Goal: Task Accomplishment & Management: Complete application form

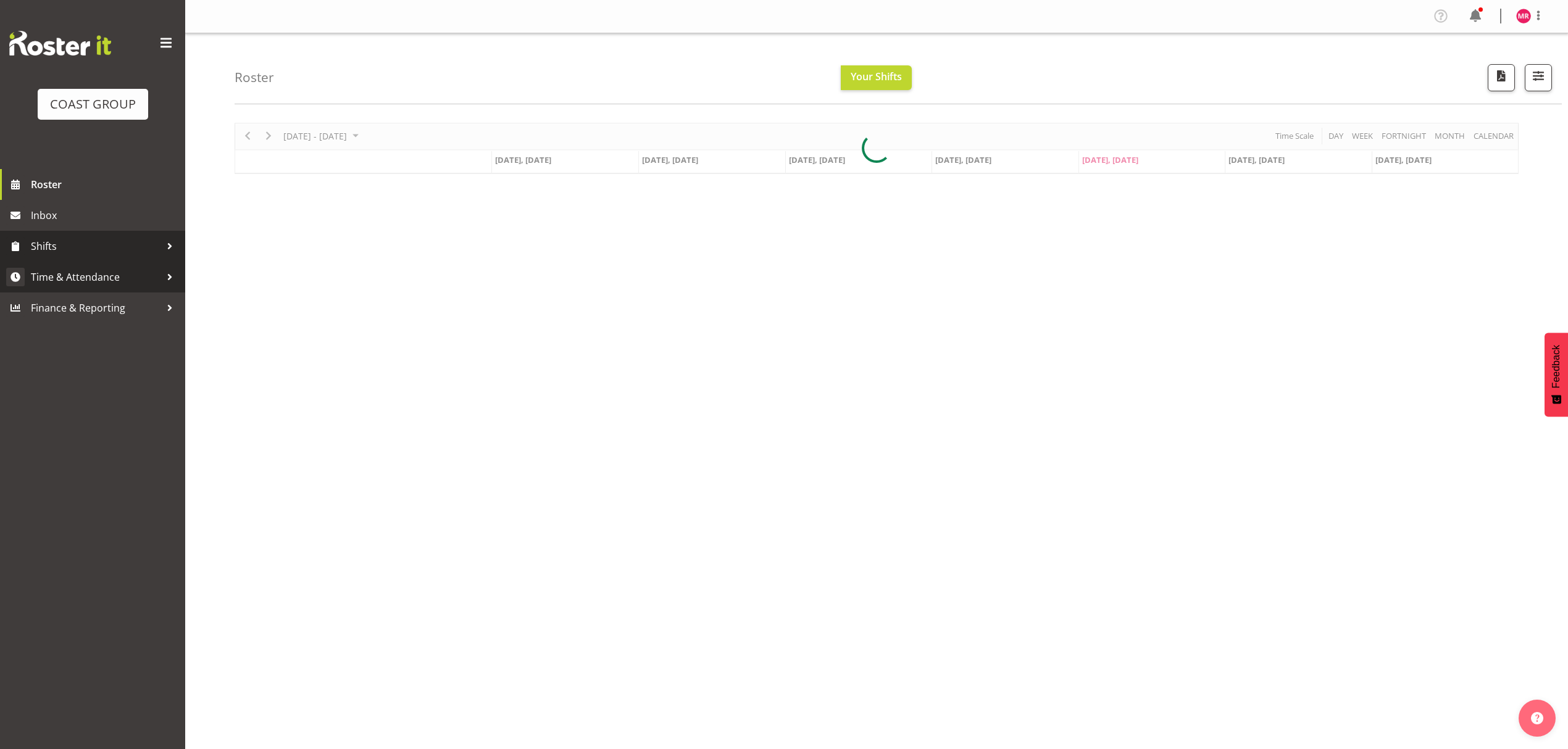
click at [105, 283] on span "Time & Attendance" at bounding box center [96, 277] width 129 height 19
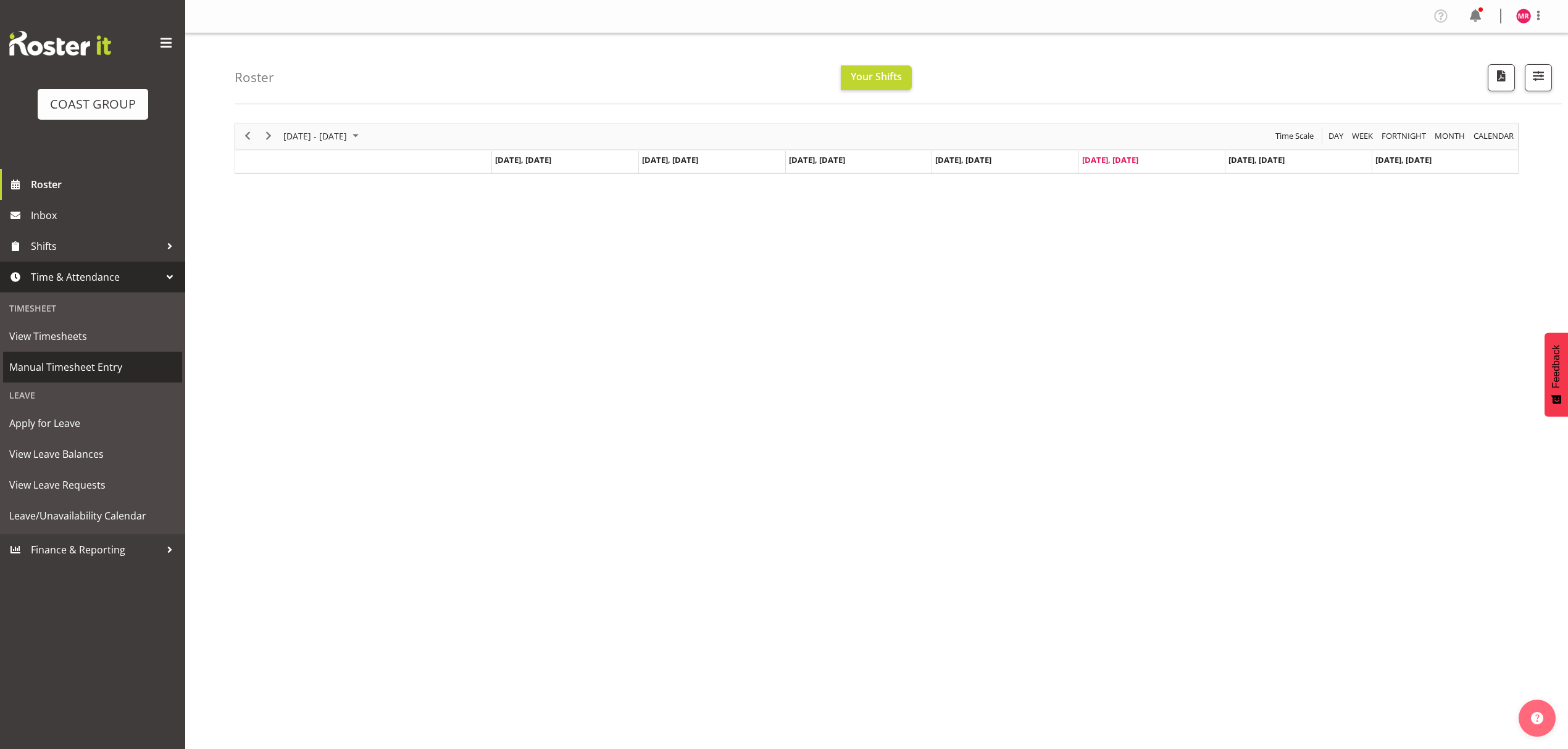
click at [110, 363] on span "Manual Timesheet Entry" at bounding box center [93, 367] width 167 height 19
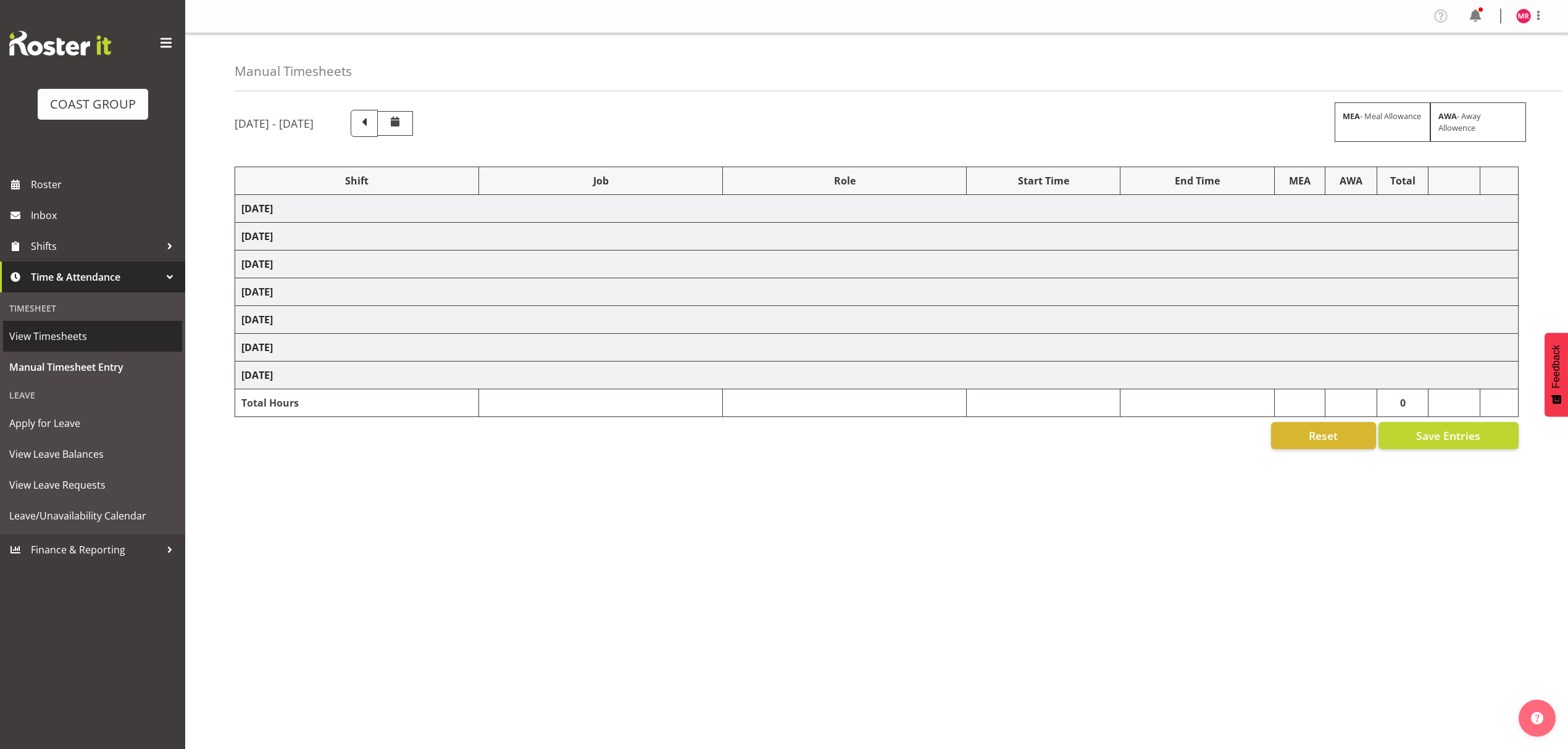
select select "1321"
select select "10237"
select select "1321"
select select "10307"
select select "1321"
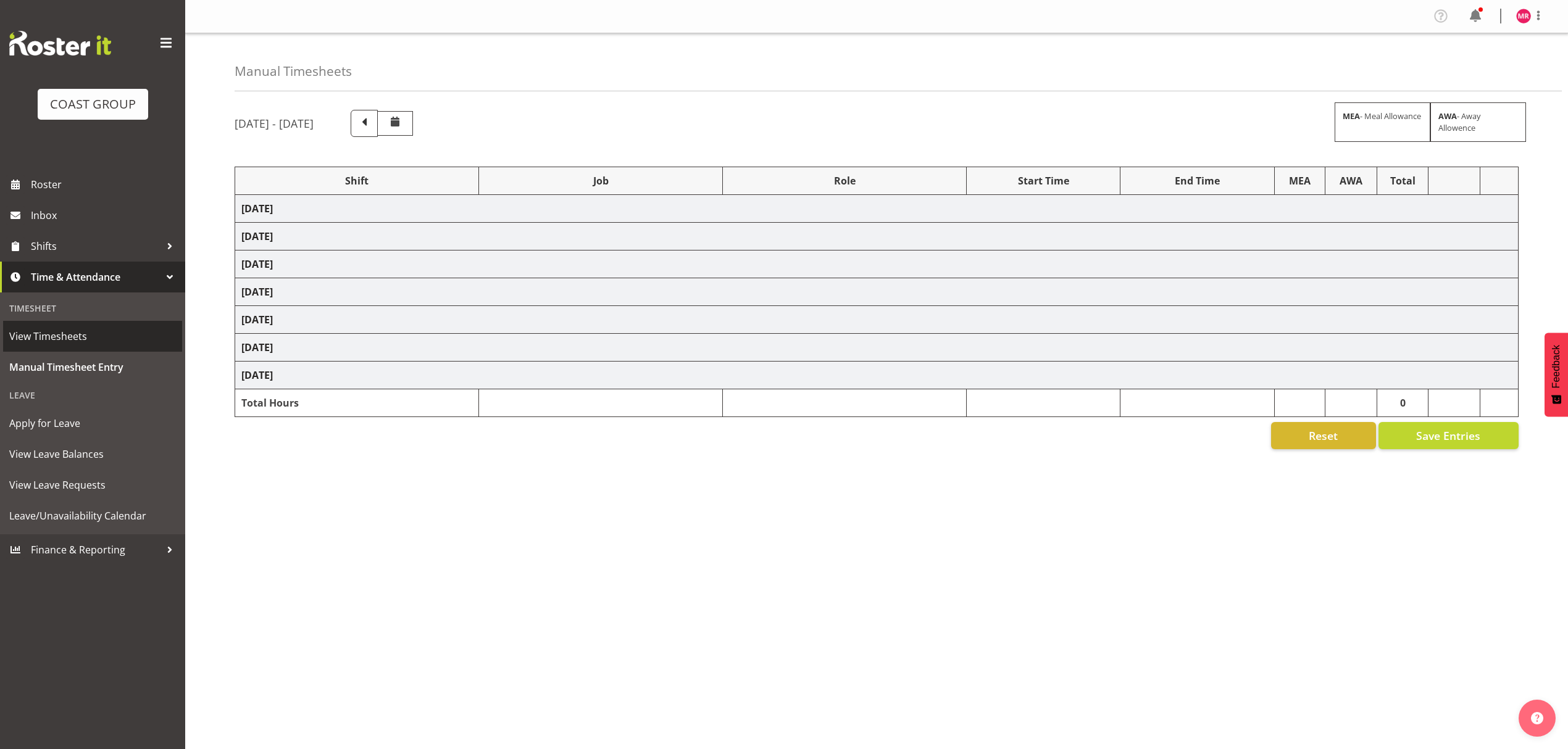
select select "10351"
select select "1321"
select select "9735"
select select "1321"
select select "9028"
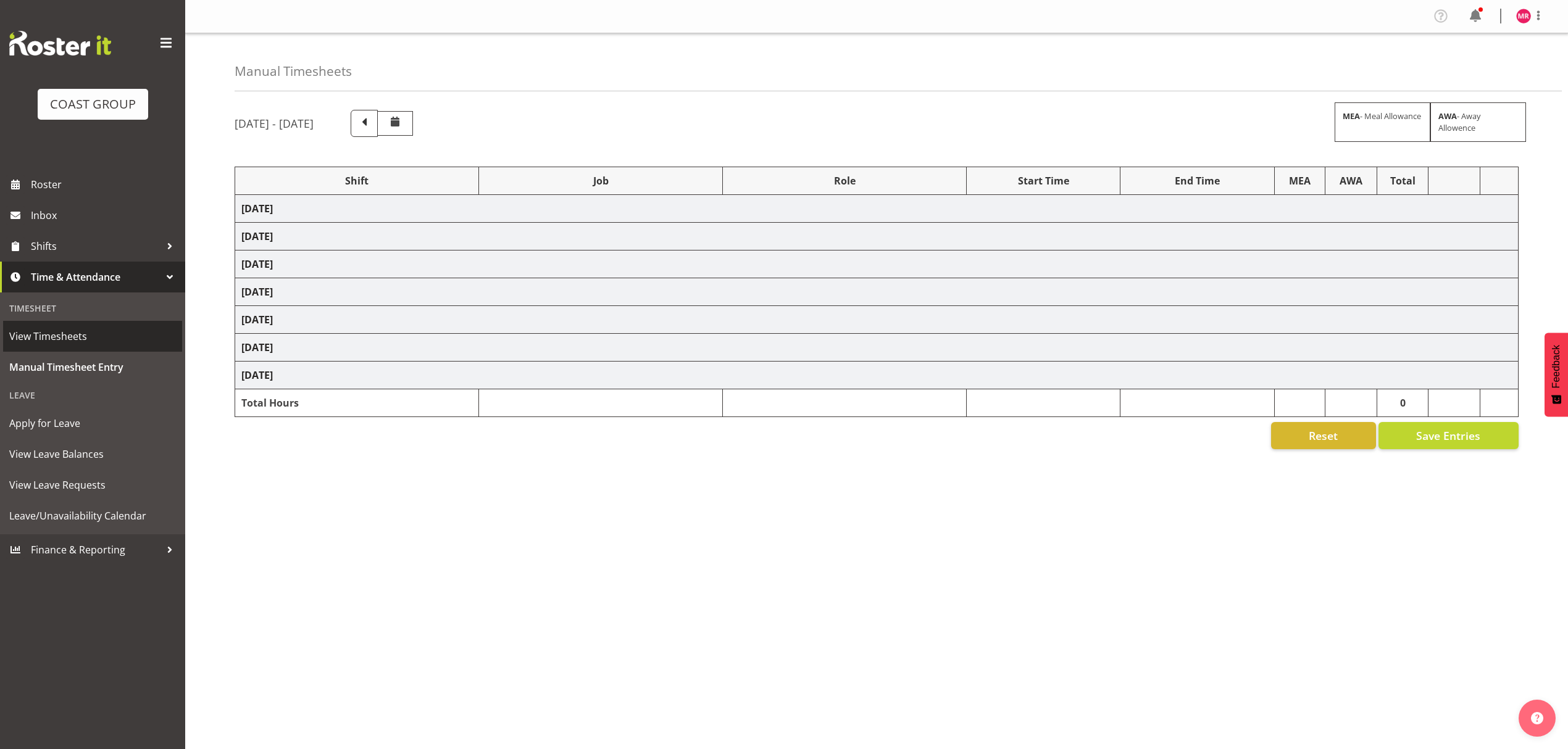
select select "1321"
select select "10216"
select select "1321"
select select "9890"
select select "1321"
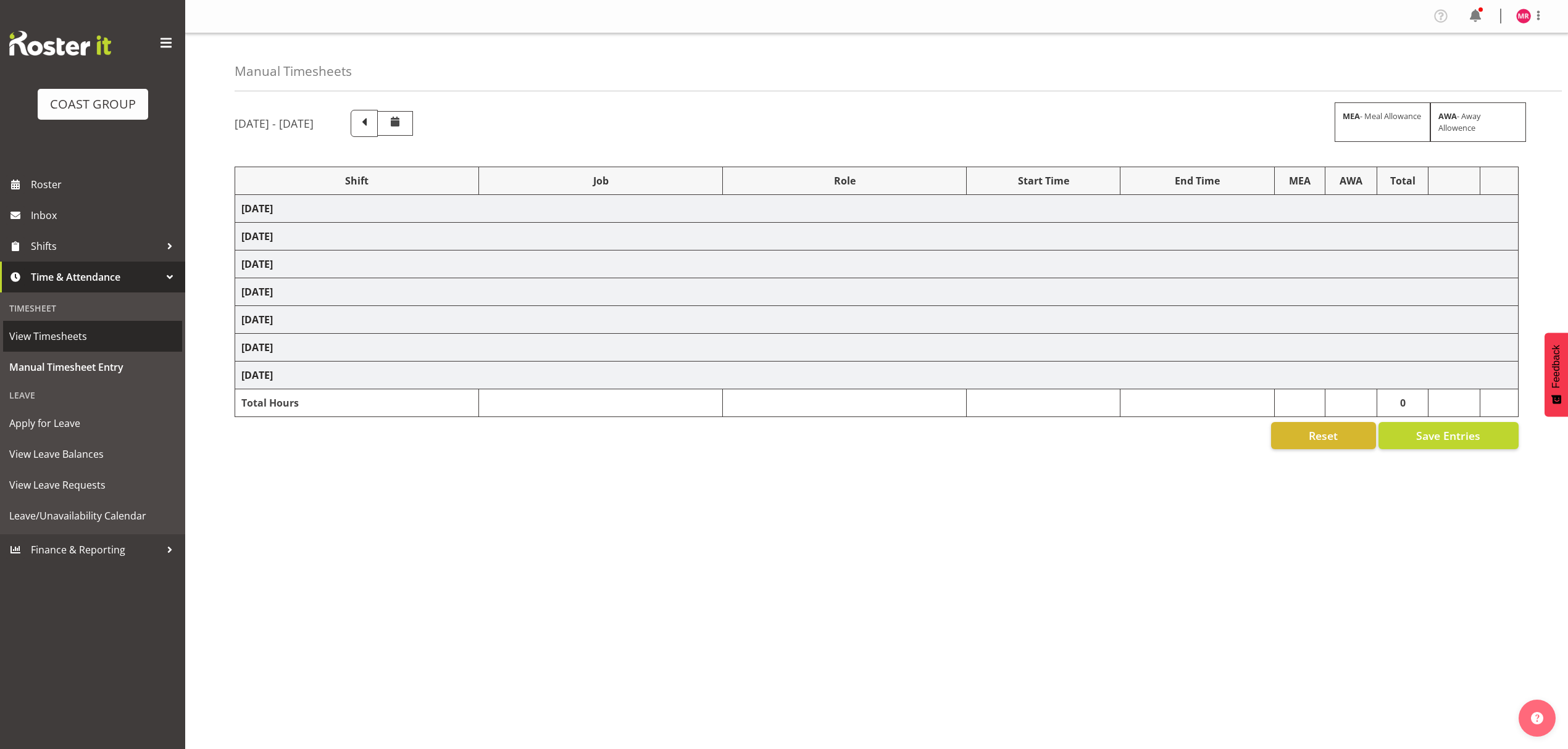
select select "9028"
select select "1321"
select select "10208"
select select "1321"
select select "8995"
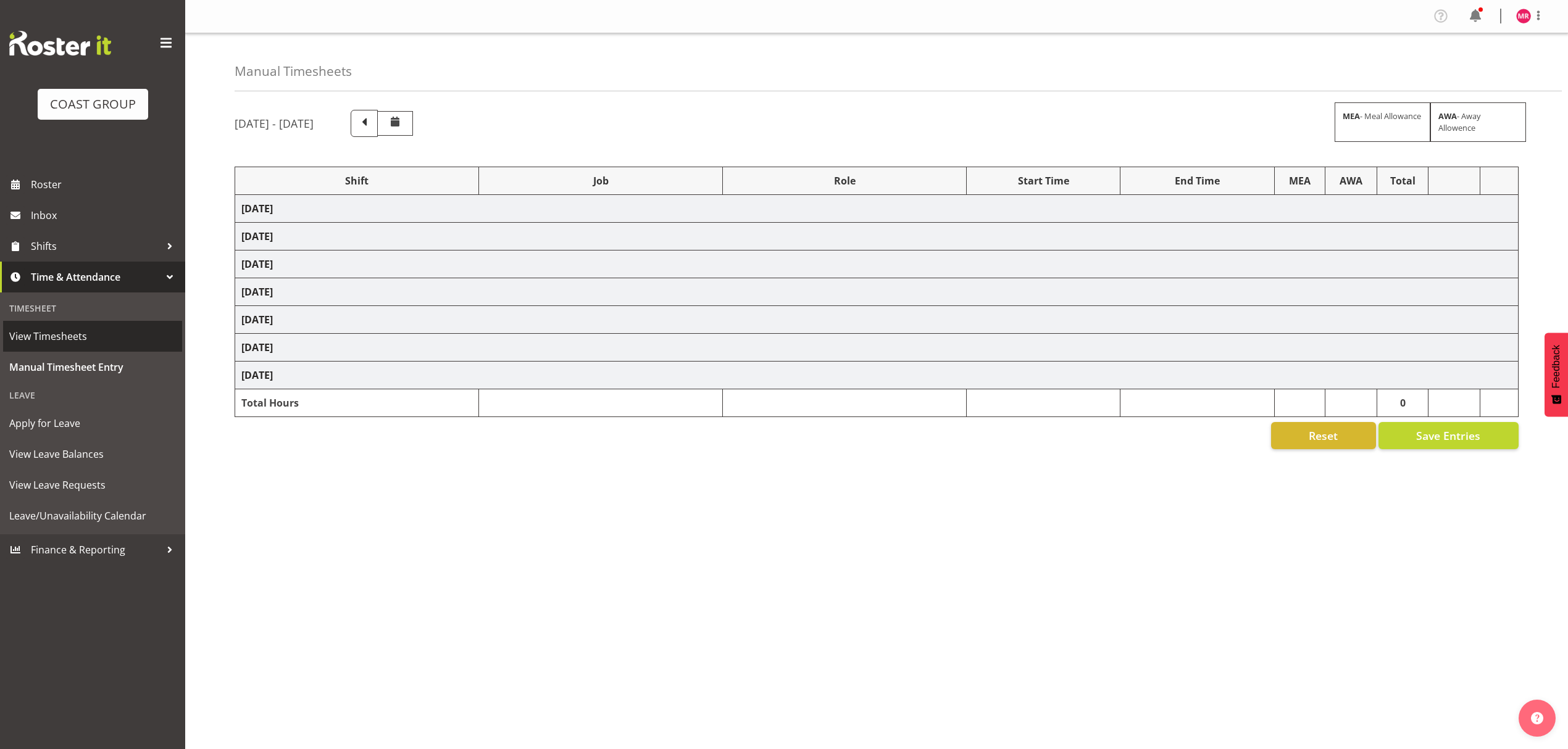
select select "1321"
select select "10613"
select select "1321"
select select "8654"
select select "1321"
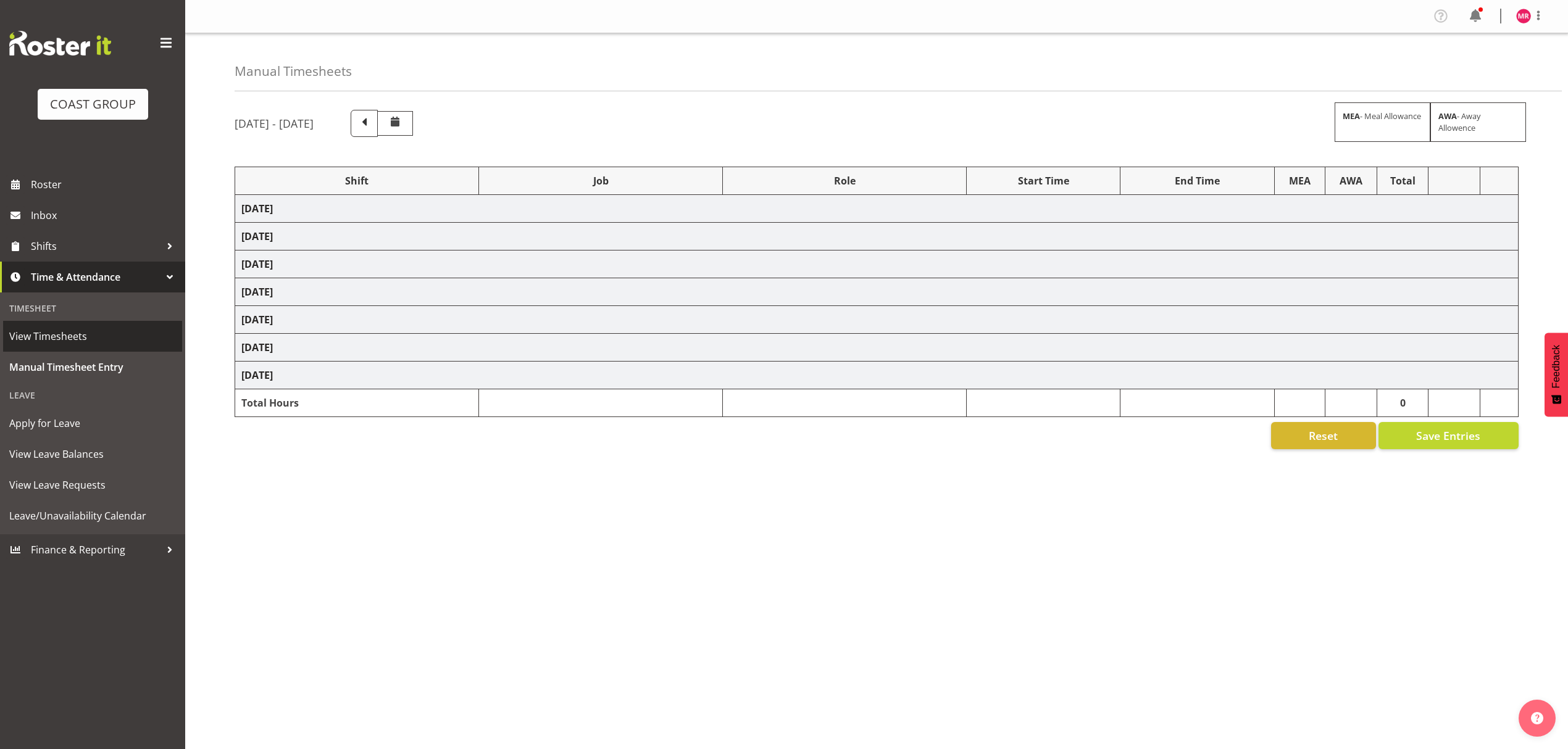
select select "10344"
select select "1321"
select select "10237"
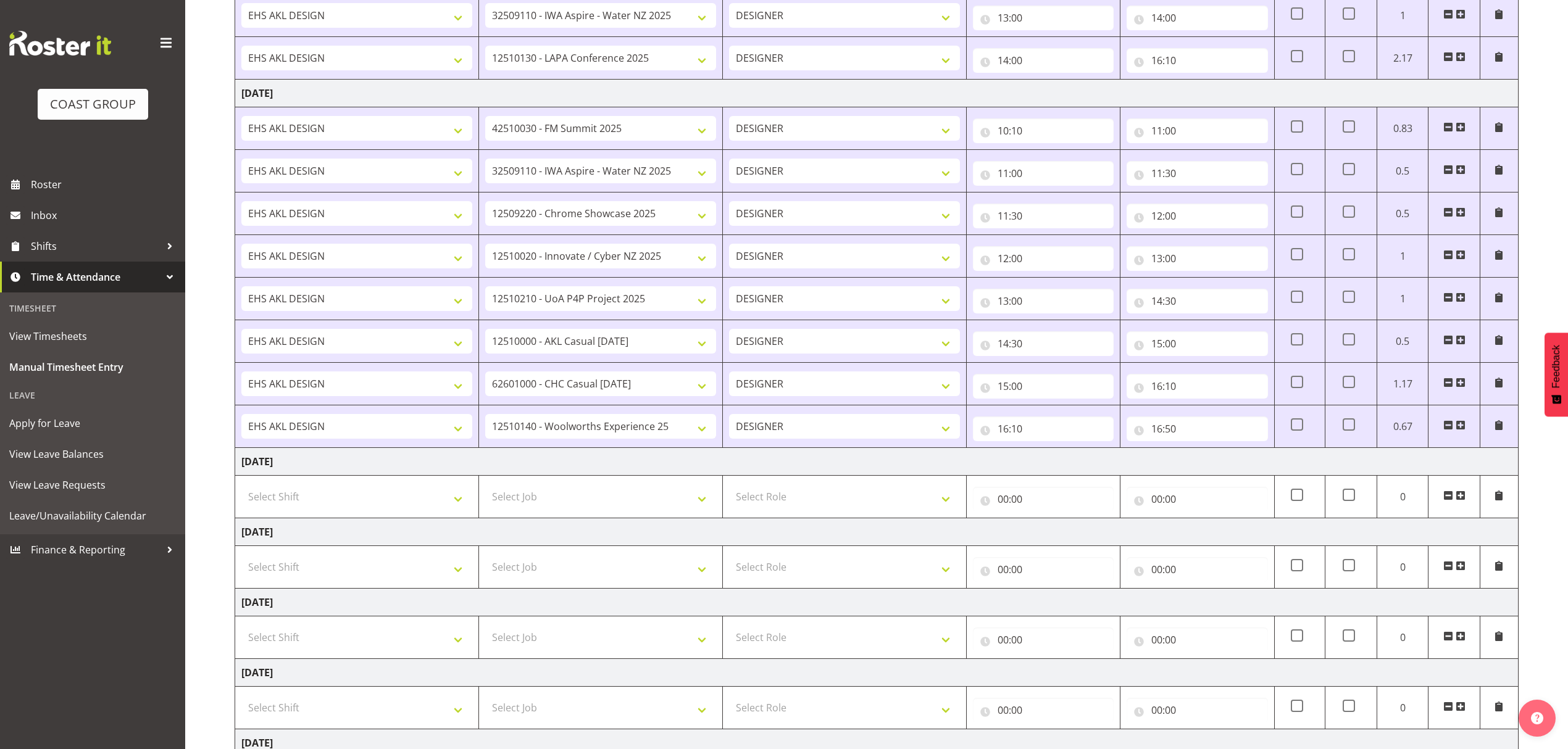
scroll to position [494, 0]
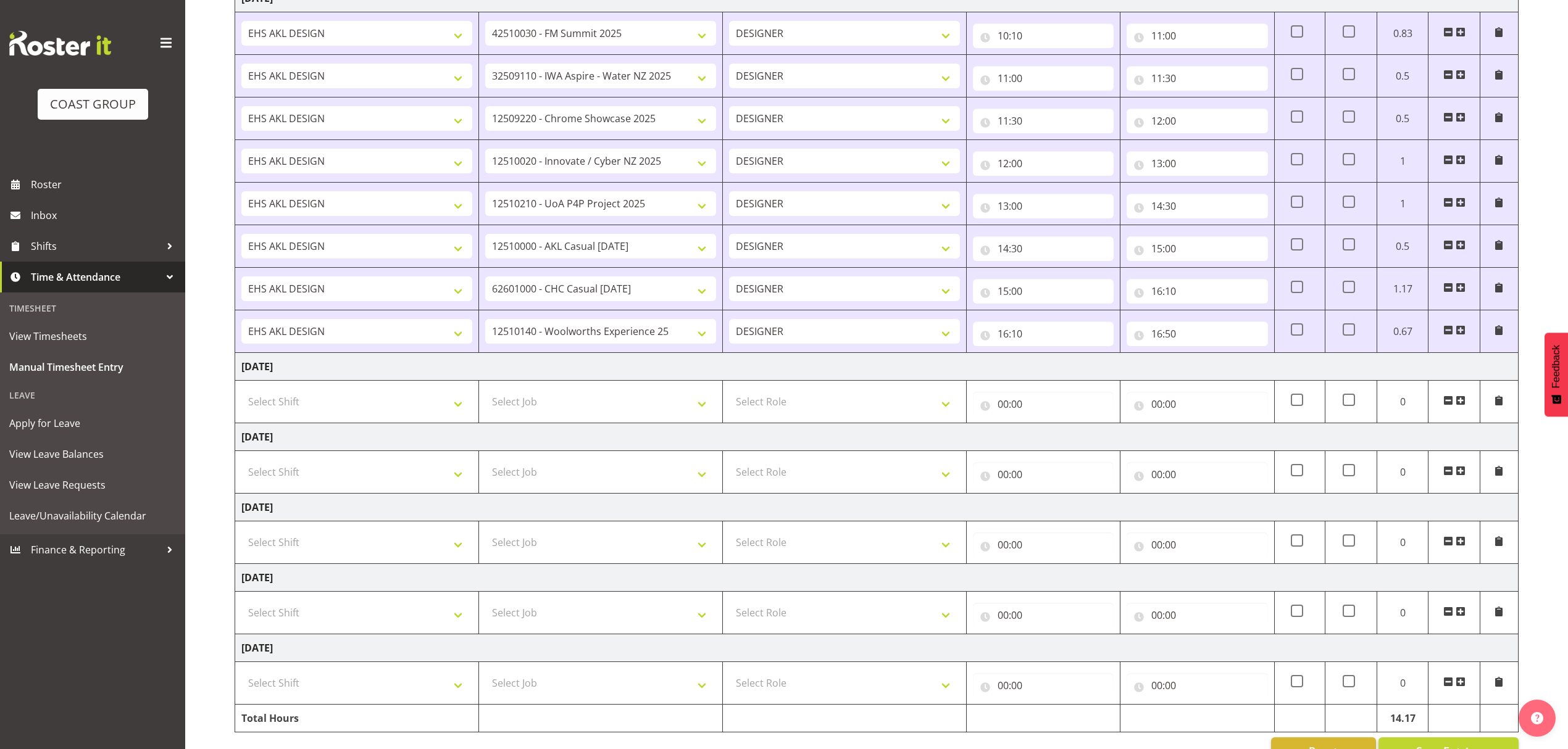
click at [647, 423] on td "Select Job 1 Carlton Events 1 Carlton Hamilton 1 Carlton Wellington 1 EHS WAREH…" at bounding box center [601, 402] width 244 height 42
click at [647, 414] on select "Select Job 1 Carlton Events 1 Carlton Hamilton 1 Carlton Wellington 1 EHS WAREH…" at bounding box center [600, 402] width 231 height 25
select select "10237"
click at [485, 393] on select "Select Job 1 Carlton Events 1 Carlton Hamilton 1 Carlton Wellington 1 EHS WAREH…" at bounding box center [600, 402] width 231 height 25
click at [1460, 403] on span at bounding box center [1461, 400] width 10 height 10
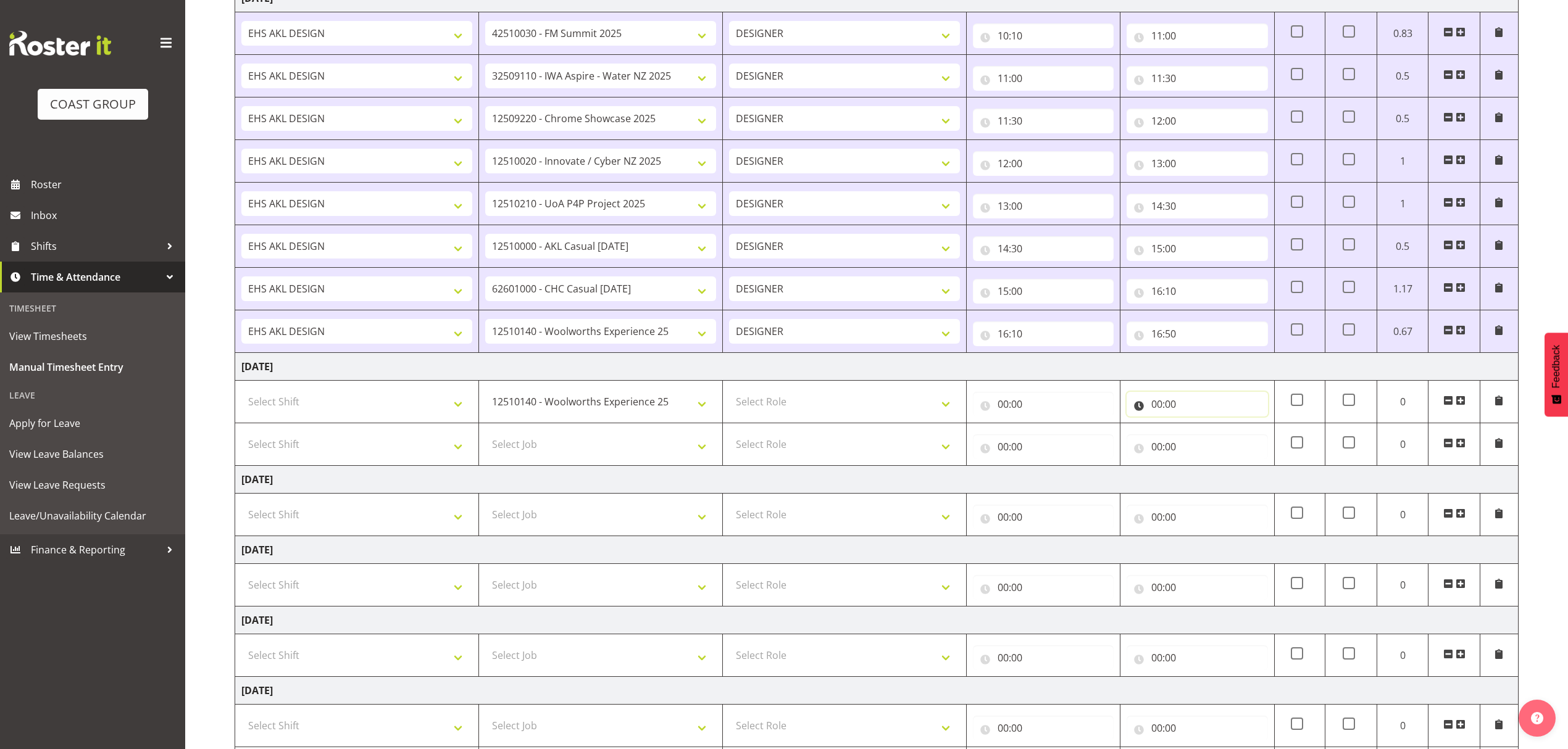
click at [1169, 398] on input "00:00" at bounding box center [1197, 404] width 141 height 25
click at [1206, 444] on select "00 01 02 03 04 05 06 07 08 09 10 11 12 13 14 15 16 17 18 19 20 21 22 23" at bounding box center [1211, 436] width 28 height 25
select select "10"
click at [1197, 428] on select "00 01 02 03 04 05 06 07 08 09 10 11 12 13 14 15 16 17 18 19 20 21 22 23" at bounding box center [1211, 436] width 28 height 25
type input "10:00"
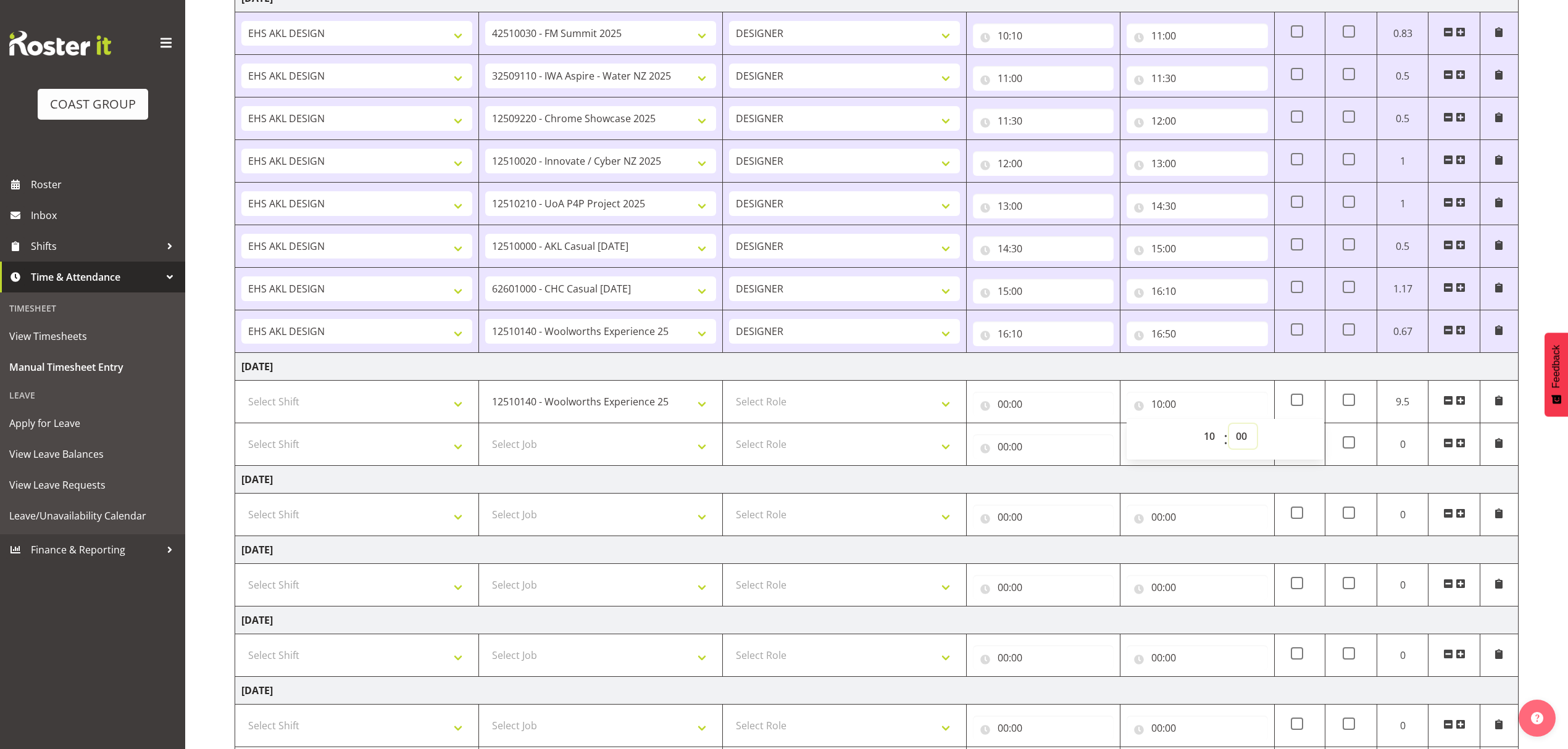
click at [1241, 448] on select "00 01 02 03 04 05 06 07 08 09 10 11 12 13 14 15 16 17 18 19 20 21 22 23 24 25 2…" at bounding box center [1243, 436] width 28 height 25
select select "30"
click at [1229, 428] on select "00 01 02 03 04 05 06 07 08 09 10 11 12 13 14 15 16 17 18 19 20 21 22 23 24 25 2…" at bounding box center [1243, 436] width 28 height 25
type input "10:30"
click at [1020, 416] on input "00:00" at bounding box center [1043, 404] width 141 height 25
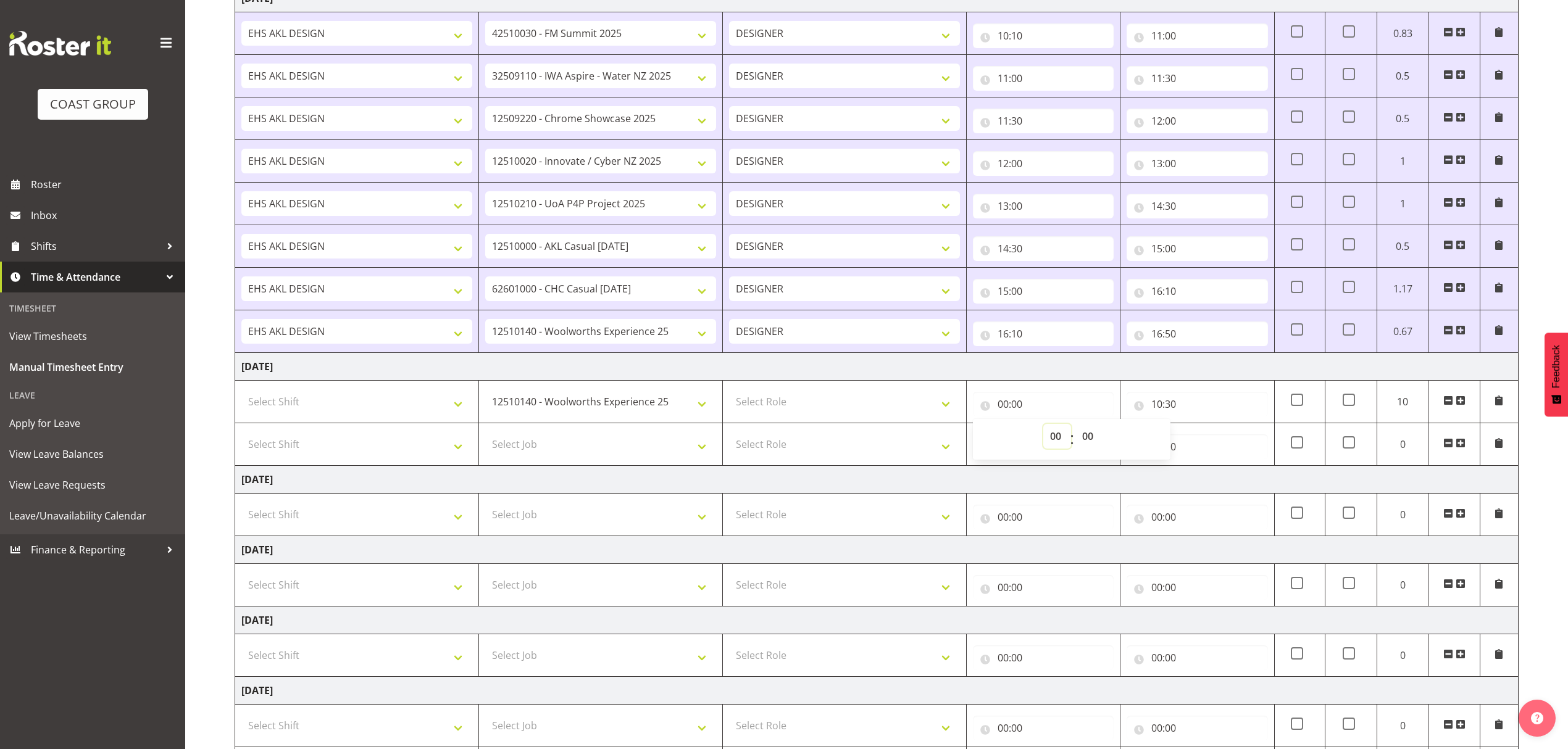
click at [1054, 441] on select "00 01 02 03 04 05 06 07 08 09 10 11 12 13 14 15 16 17 18 19 20 21 22 23" at bounding box center [1057, 436] width 28 height 25
select select "7"
click at [1044, 428] on select "00 01 02 03 04 05 06 07 08 09 10 11 12 13 14 15 16 17 18 19 20 21 22 23" at bounding box center [1057, 436] width 28 height 25
type input "07:00"
click at [1087, 436] on select "00 01 02 03 04 05 06 07 08 09 10 11 12 13 14 15 16 17 18 19 20 21 22 23 24 25 2…" at bounding box center [1089, 436] width 28 height 25
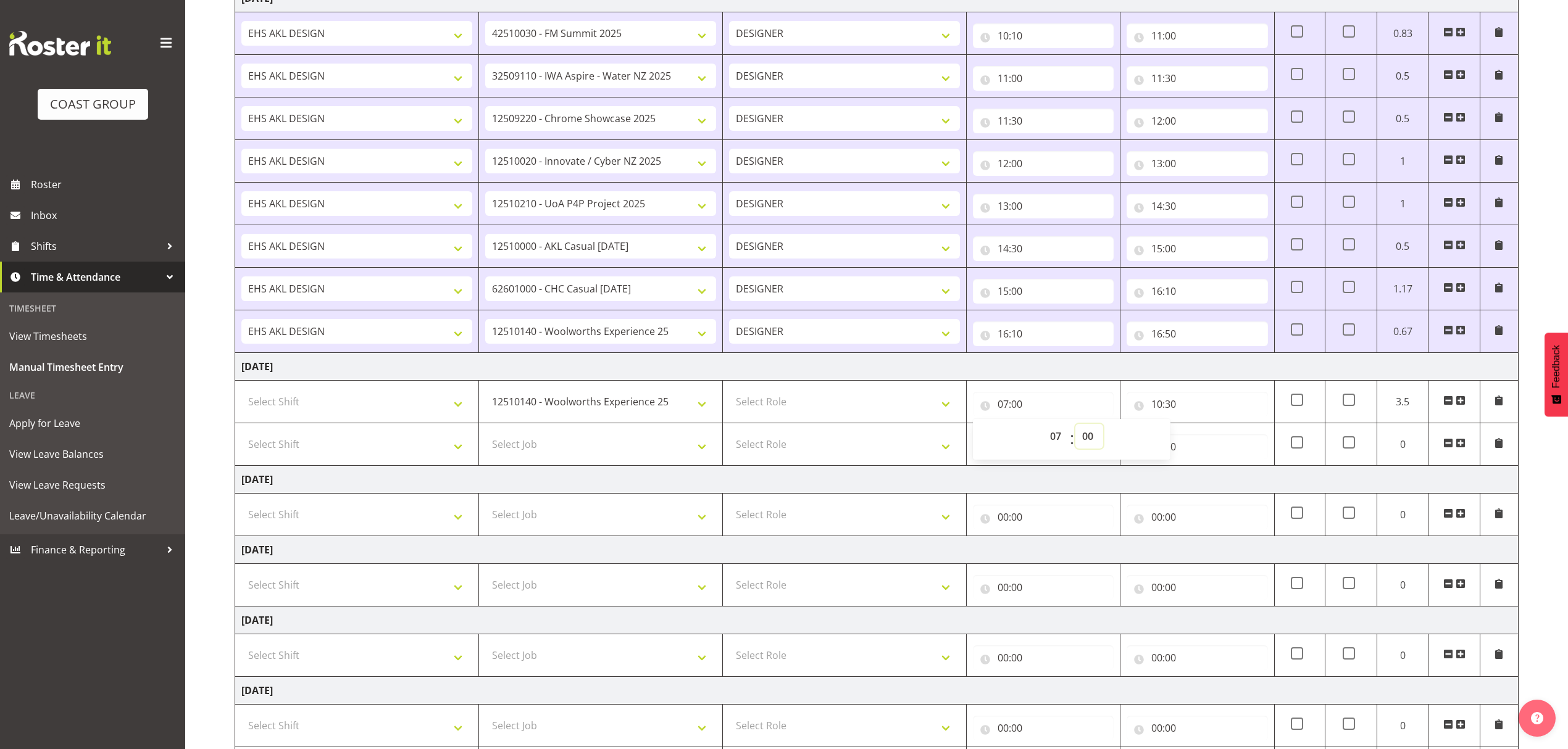
select select "50"
click at [1075, 428] on select "00 01 02 03 04 05 06 07 08 09 10 11 12 13 14 15 16 17 18 19 20 21 22 23 24 25 2…" at bounding box center [1089, 436] width 28 height 25
type input "07:50"
click at [1288, 489] on td "Saturday 20th September 2025" at bounding box center [877, 479] width 1284 height 28
click at [1028, 405] on input "07:50" at bounding box center [1043, 404] width 141 height 25
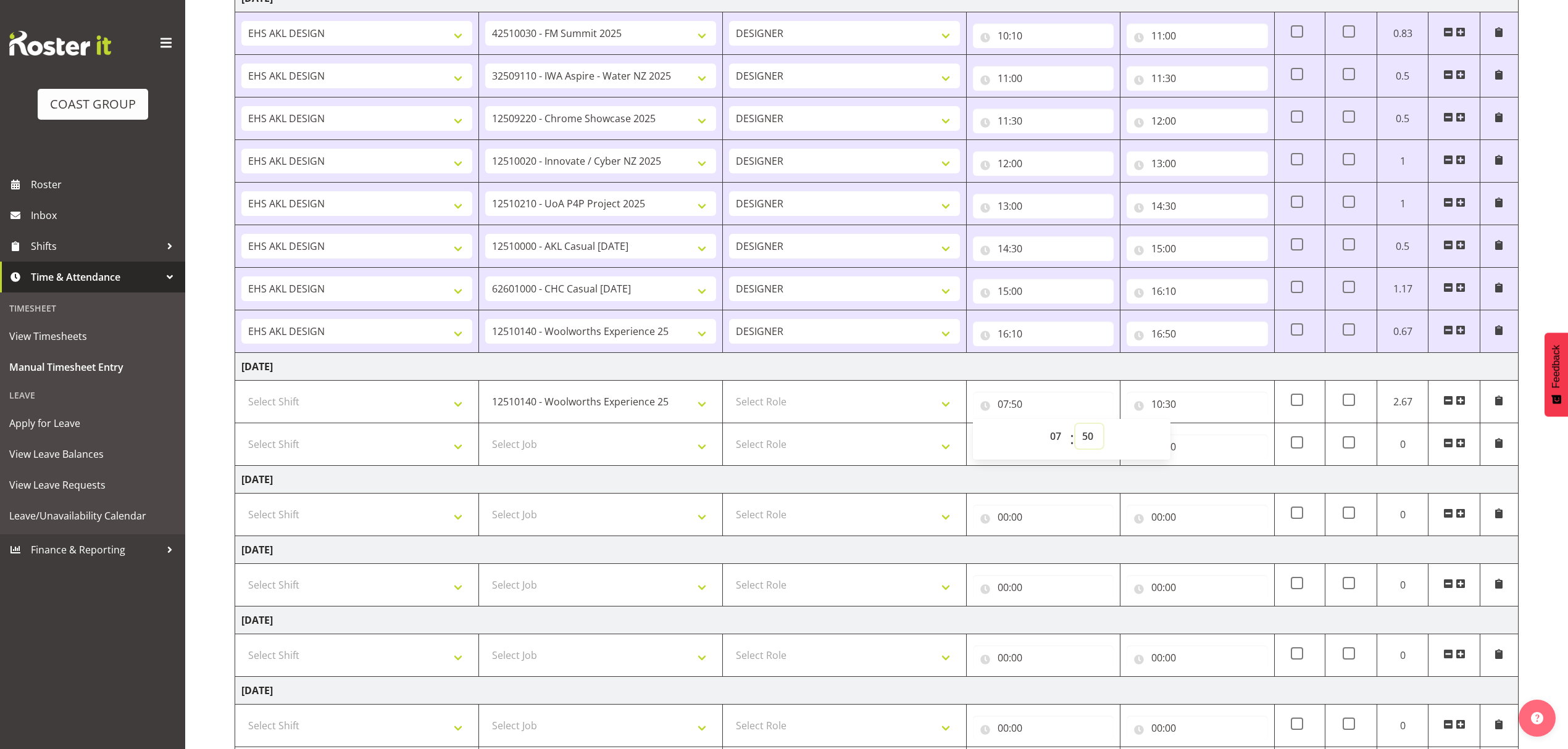
click at [1083, 438] on select "00 01 02 03 04 05 06 07 08 09 10 11 12 13 14 15 16 17 18 19 20 21 22 23 24 25 2…" at bounding box center [1089, 436] width 28 height 25
select select "45"
click at [1075, 428] on select "00 01 02 03 04 05 06 07 08 09 10 11 12 13 14 15 16 17 18 19 20 21 22 23 24 25 2…" at bounding box center [1089, 436] width 28 height 25
type input "07:45"
click at [1048, 375] on td "Friday 19th September 2025" at bounding box center [877, 367] width 1284 height 28
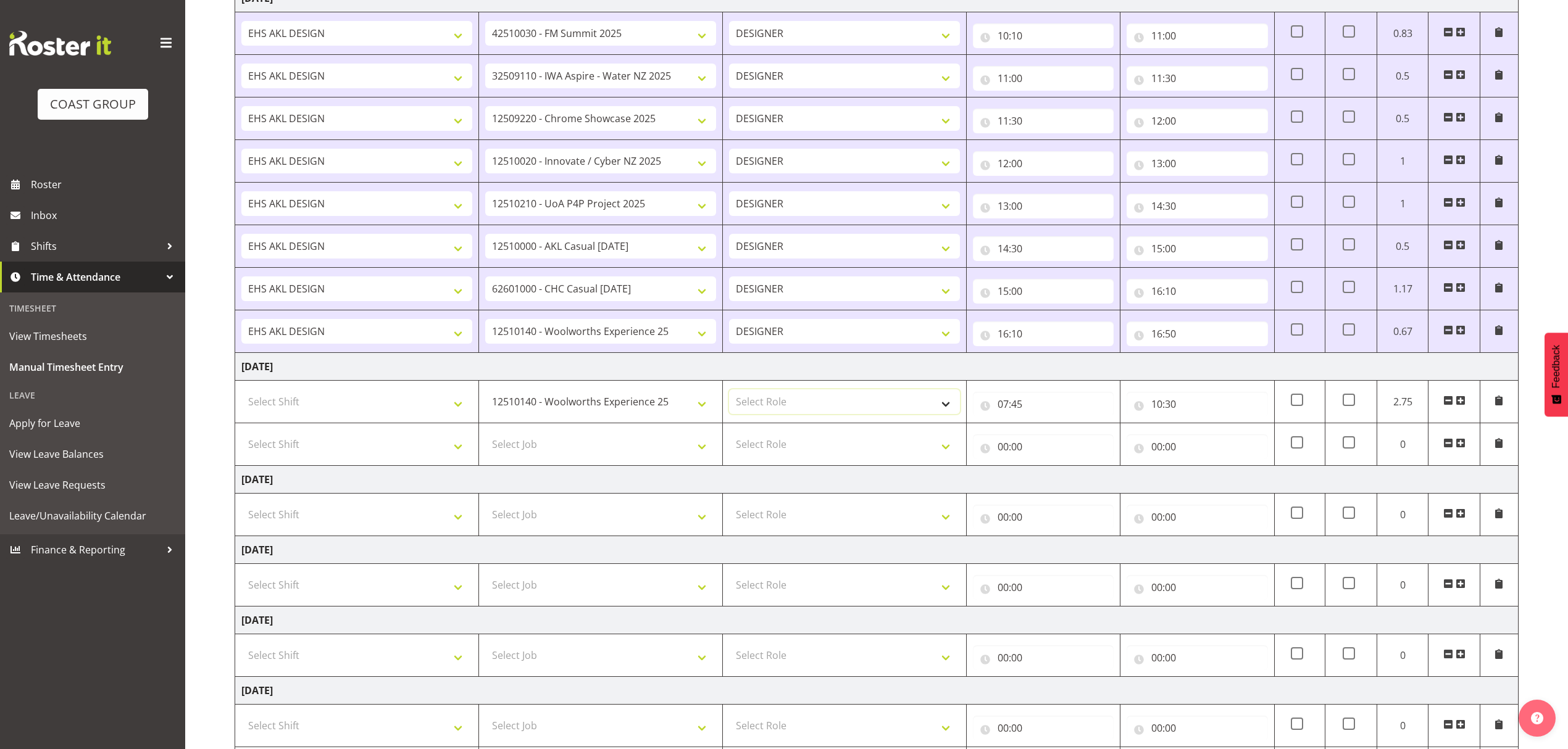
click at [784, 414] on select "Select Role DESIGNER" at bounding box center [844, 402] width 231 height 25
select select "215"
click at [729, 393] on select "Select Role DESIGNER" at bounding box center [844, 402] width 231 height 25
click at [398, 414] on select "Select Shift D+B @ HiNZ D+B Build D+B Build NZACA D+B Build Tech Day OCT 24 D+B…" at bounding box center [356, 402] width 231 height 25
select select "1321"
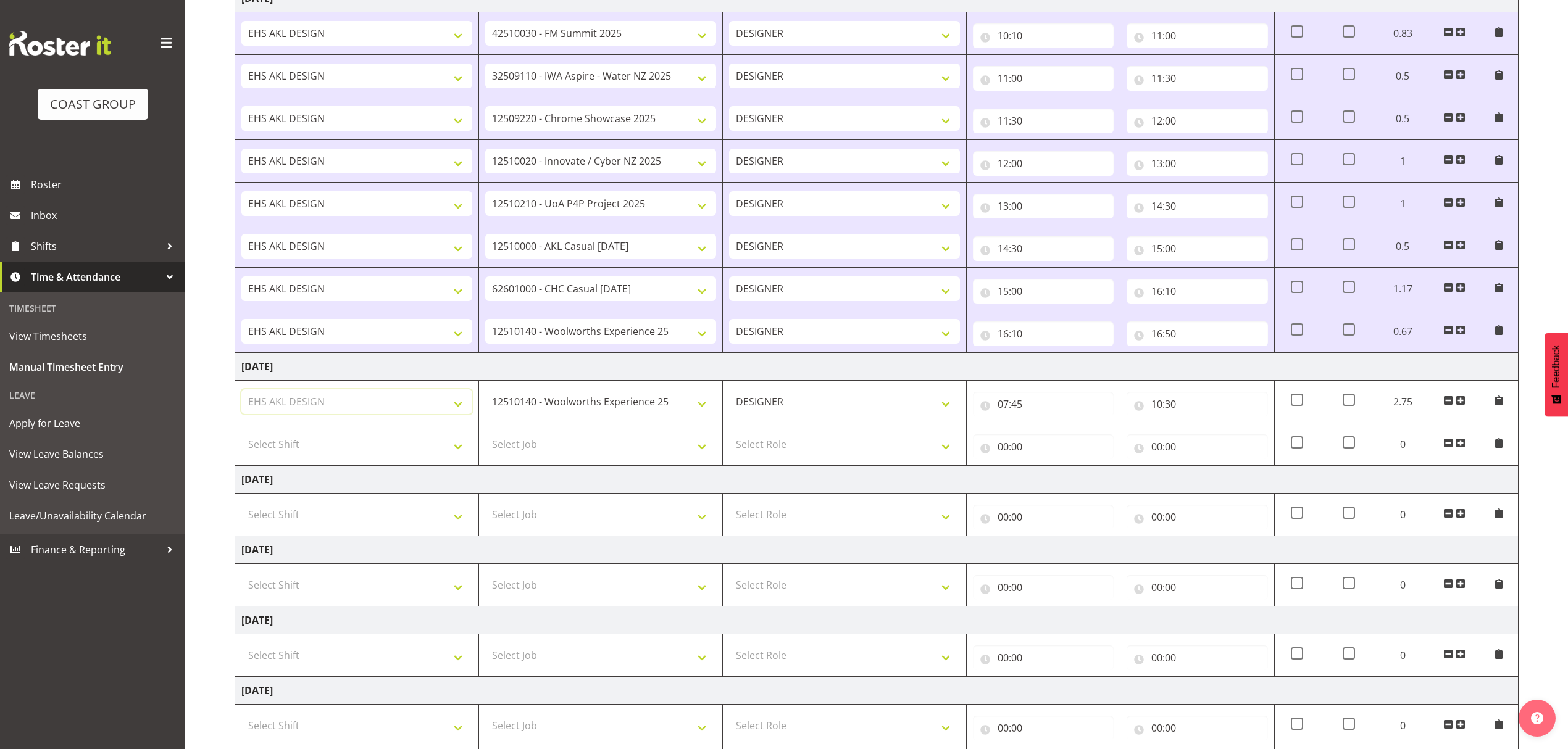
click at [398, 414] on select "Select Shift D+B @ HiNZ D+B Build D+B Build NZACA D+B Build Tech Day OCT 24 D+B…" at bounding box center [356, 402] width 231 height 25
click at [386, 455] on select "Select Shift D+B @ HiNZ D+B Build D+B Build NZACA D+B Build Tech Day OCT 24 D+B…" at bounding box center [356, 444] width 231 height 25
select select "1321"
drag, startPoint x: 386, startPoint y: 455, endPoint x: 499, endPoint y: 433, distance: 115.1
click at [397, 450] on select "Select Shift D+B @ HiNZ D+B Build D+B Build NZACA D+B Build Tech Day OCT 24 D+B…" at bounding box center [356, 444] width 231 height 25
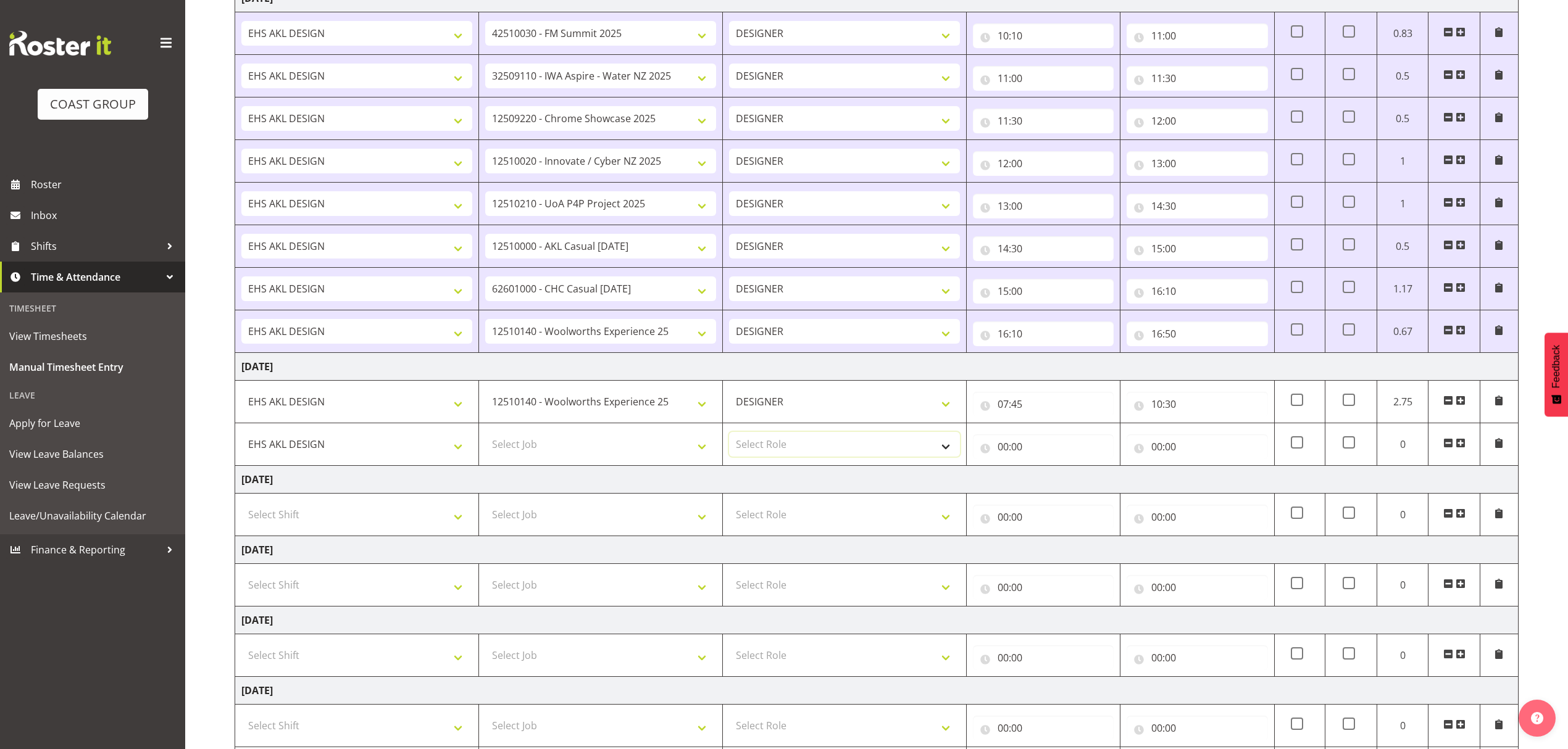
click at [782, 442] on select "Select Role DESIGNER" at bounding box center [844, 444] width 231 height 25
select select "215"
click at [729, 437] on select "Select Role DESIGNER" at bounding box center [844, 444] width 231 height 25
click at [554, 433] on td "Select Job 1 Carlton Events 1 Carlton Hamilton 1 Carlton Wellington 1 EHS WAREH…" at bounding box center [601, 444] width 244 height 42
click at [554, 447] on select "Select Job 1 Carlton Events 1 Carlton Hamilton 1 Carlton Wellington 1 EHS WAREH…" at bounding box center [600, 444] width 231 height 25
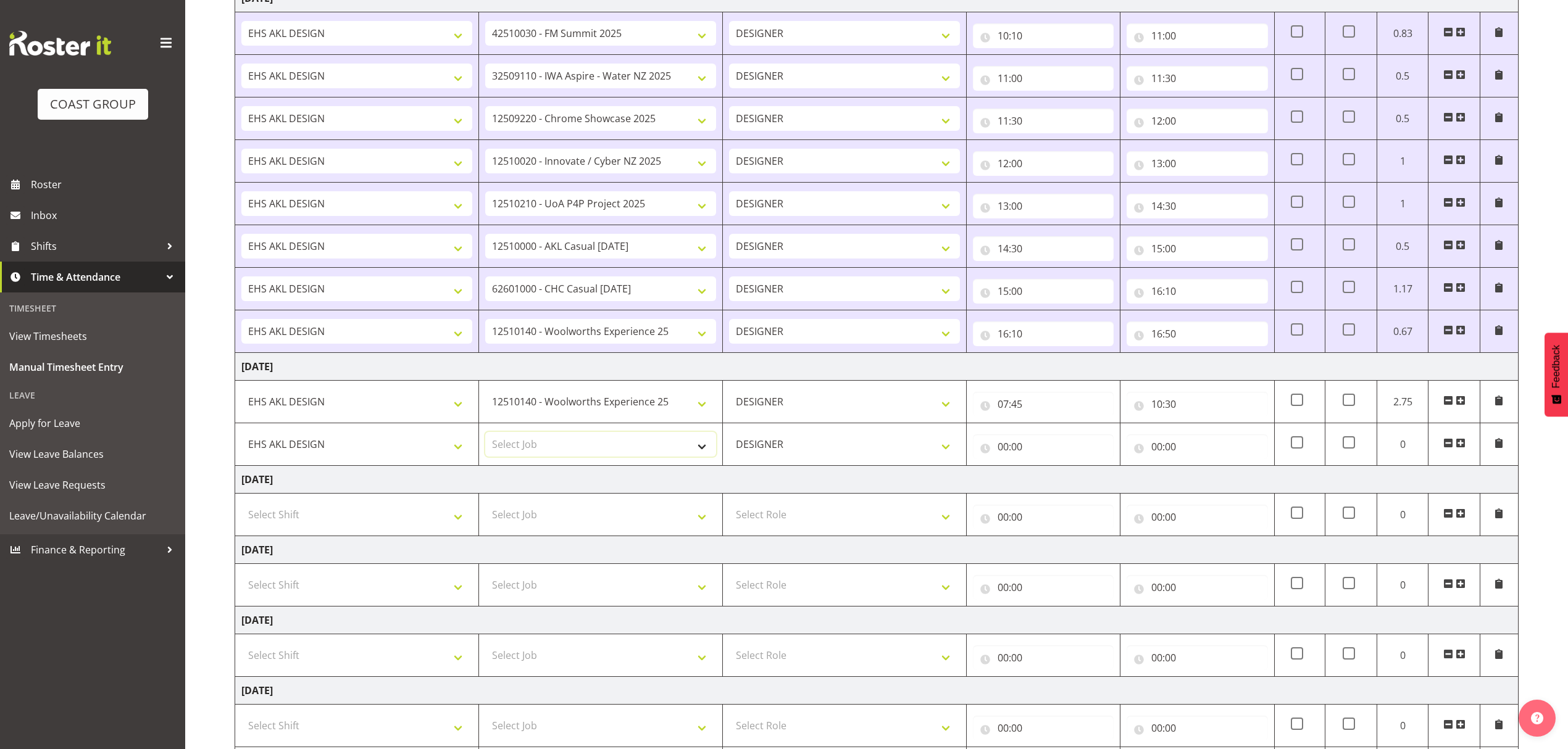
select select "10307"
click at [485, 437] on select "Select Job 1 Carlton Events 1 Carlton Hamilton 1 Carlton Wellington 1 EHS WAREH…" at bounding box center [600, 444] width 231 height 25
click at [1462, 444] on span at bounding box center [1461, 443] width 10 height 10
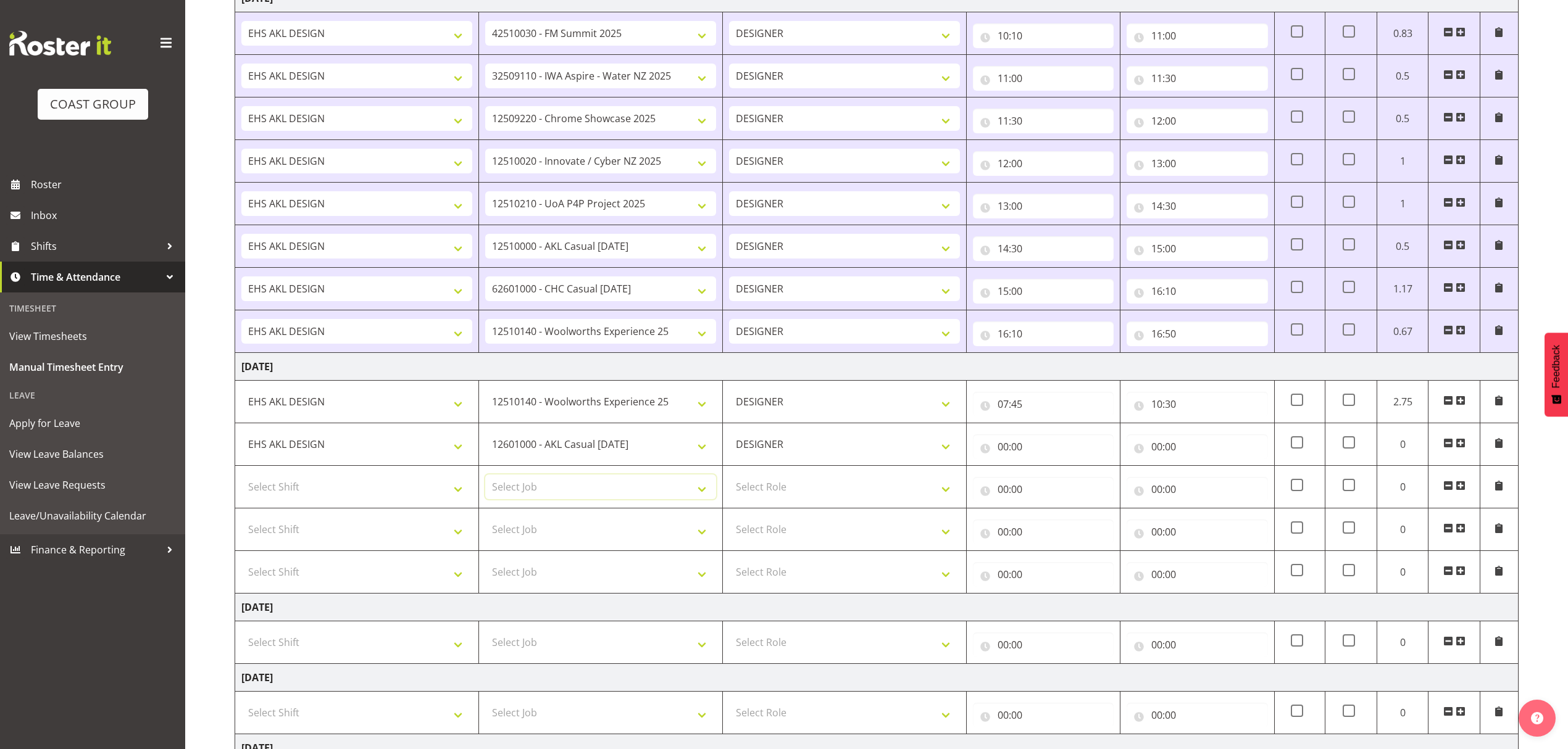
drag, startPoint x: 1462, startPoint y: 444, endPoint x: 558, endPoint y: 489, distance: 905.1
click at [558, 489] on select "Select Job 1 Carlton Events 1 Carlton Hamilton 1 Carlton Wellington 1 EHS WAREH…" at bounding box center [600, 487] width 231 height 25
select select "10279"
click at [485, 479] on select "Select Job 1 Carlton Events 1 Carlton Hamilton 1 Carlton Wellington 1 EHS WAREH…" at bounding box center [600, 487] width 231 height 25
click at [566, 534] on select "Select Job 1 Carlton Events 1 Carlton Hamilton 1 Carlton Wellington 1 EHS WAREH…" at bounding box center [600, 530] width 231 height 25
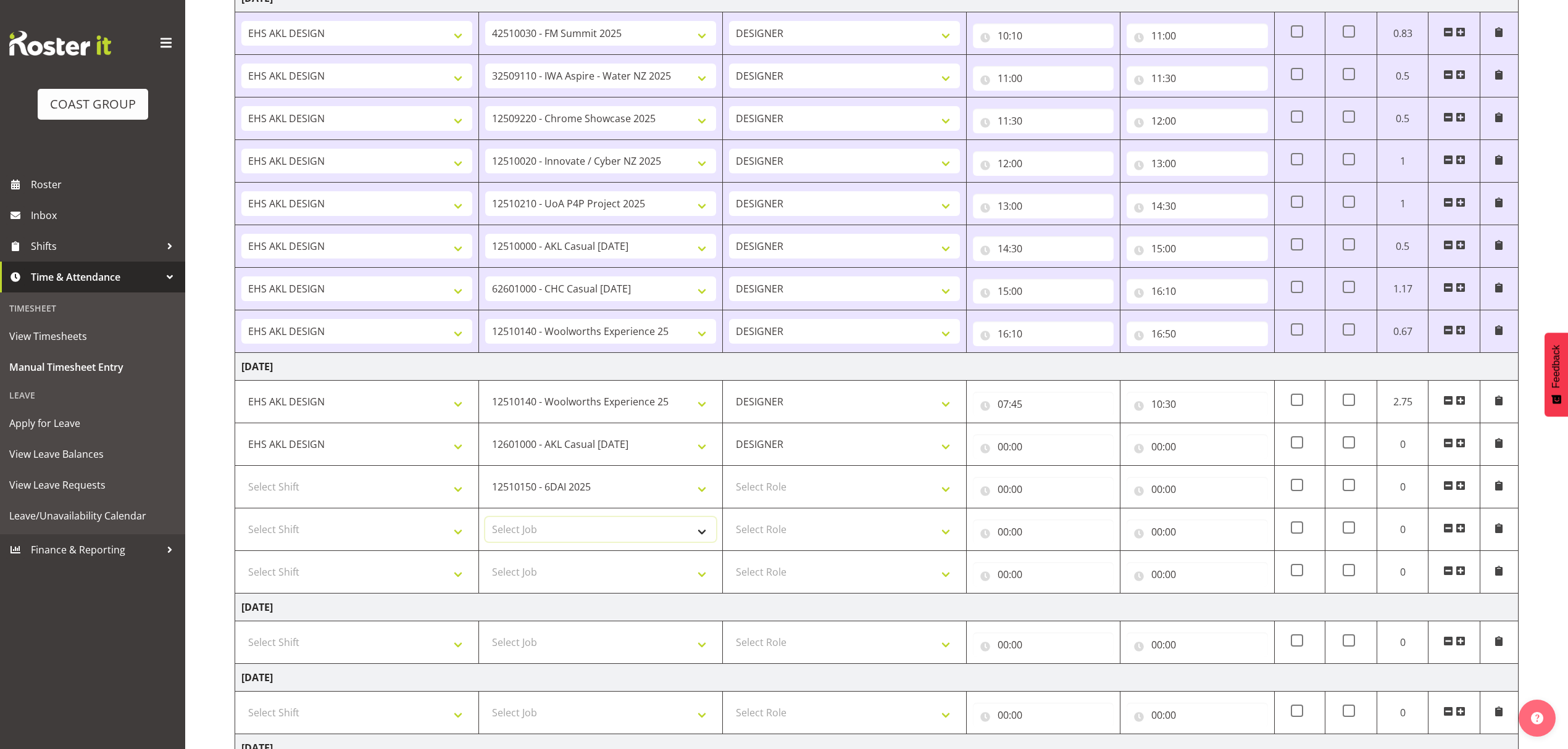
select select "10237"
click at [485, 522] on select "Select Job 1 Carlton Events 1 Carlton Hamilton 1 Carlton Wellington 1 EHS WAREH…" at bounding box center [600, 530] width 231 height 25
click at [557, 584] on select "Select Job 1 Carlton Events 1 Carlton Hamilton 1 Carlton Wellington 1 EHS WAREH…" at bounding box center [600, 572] width 231 height 25
select select "8960"
click at [485, 565] on select "Select Job 1 Carlton Events 1 Carlton Hamilton 1 Carlton Wellington 1 EHS WAREH…" at bounding box center [600, 572] width 231 height 25
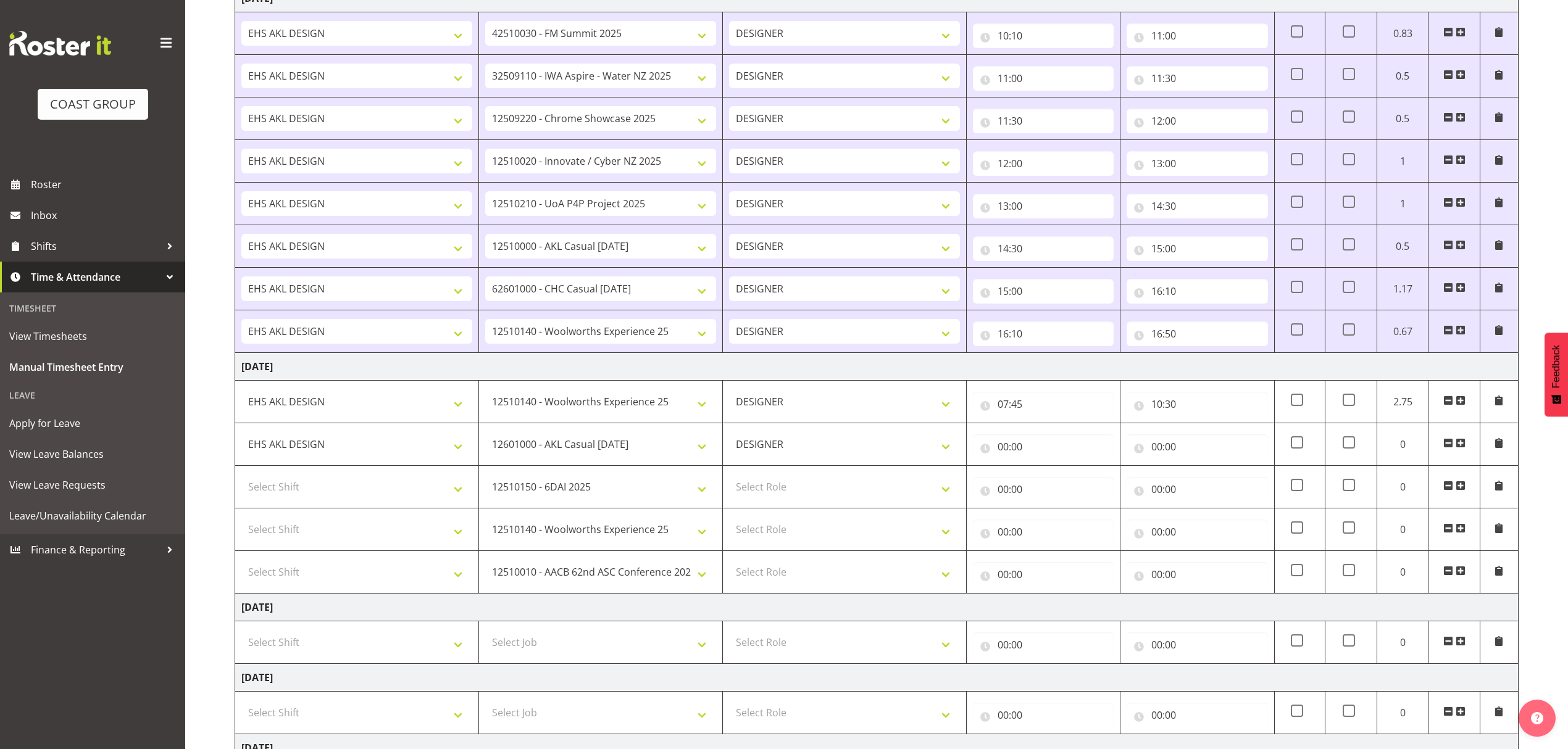
click at [1465, 572] on span at bounding box center [1461, 571] width 10 height 10
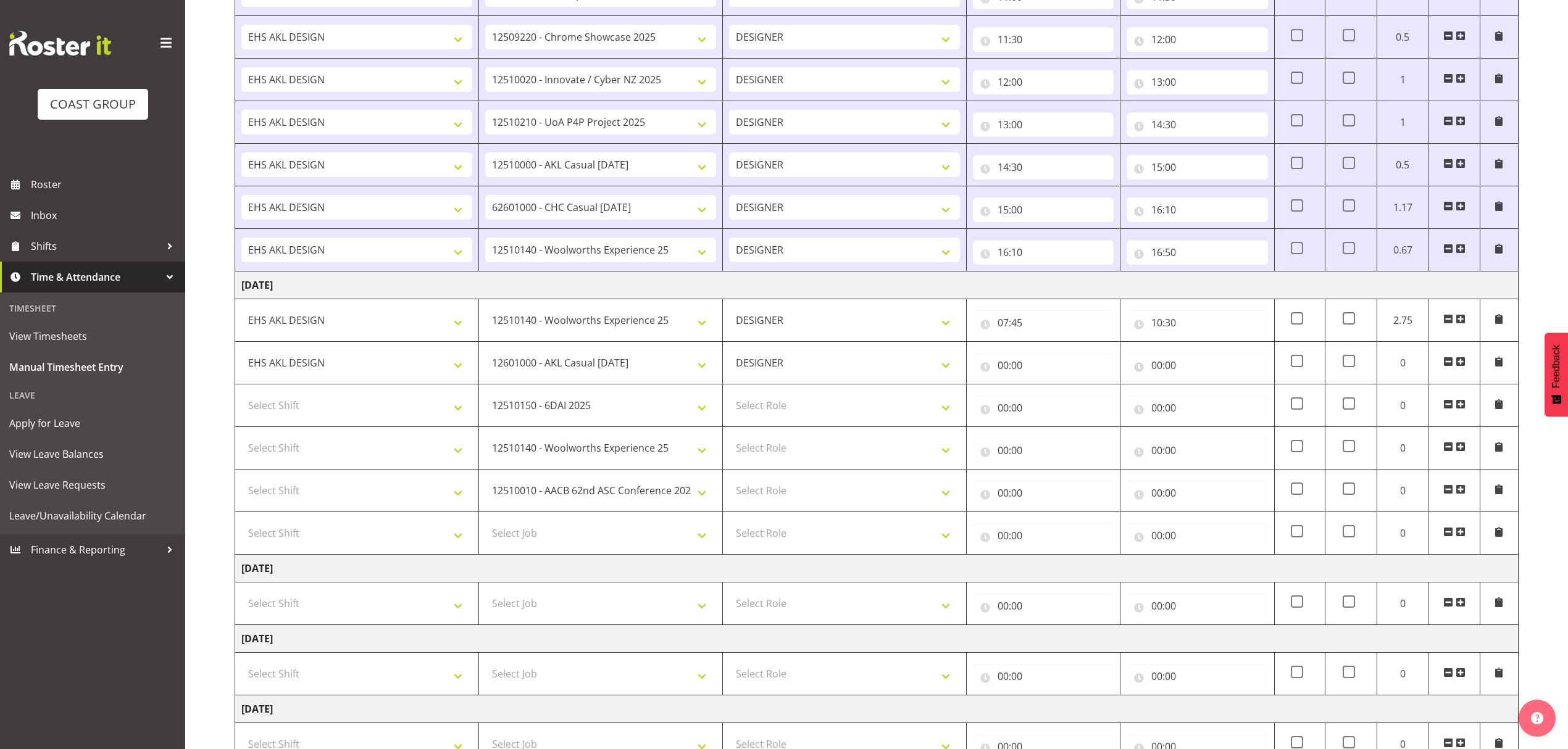
scroll to position [576, 0]
click at [565, 535] on select "Select Job 1 Carlton Events 1 Carlton Hamilton 1 Carlton Wellington 1 EHS WAREH…" at bounding box center [600, 533] width 231 height 25
select select "9252"
click at [485, 526] on select "Select Job 1 Carlton Events 1 Carlton Hamilton 1 Carlton Wellington 1 EHS WAREH…" at bounding box center [600, 533] width 231 height 25
click at [727, 542] on td "Select Role DESIGNER" at bounding box center [845, 533] width 244 height 42
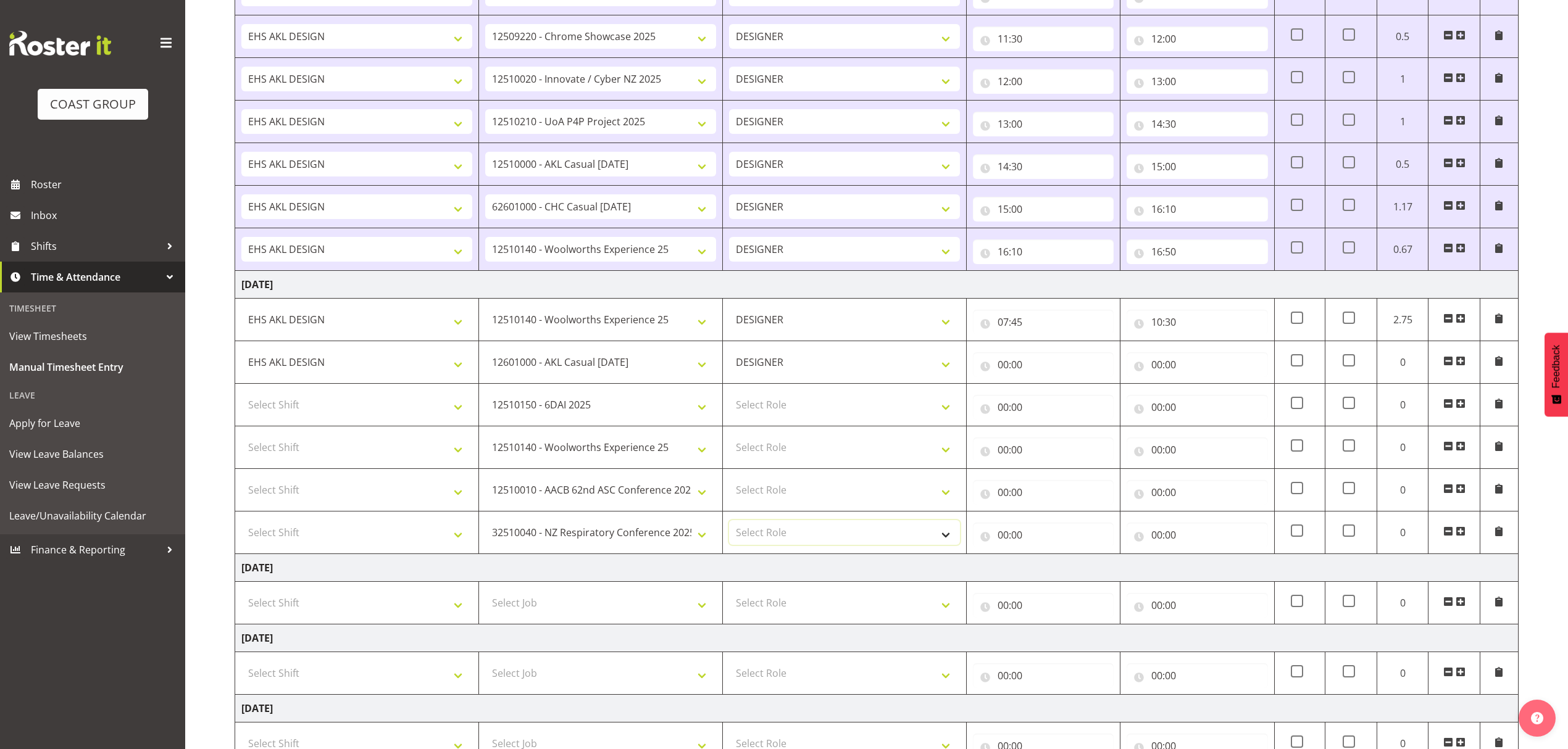
click at [754, 545] on select "Select Role DESIGNER" at bounding box center [844, 533] width 231 height 25
select select "215"
click at [729, 526] on select "Select Role DESIGNER" at bounding box center [844, 533] width 231 height 25
click at [764, 501] on select "Select Role DESIGNER" at bounding box center [844, 490] width 231 height 25
select select "215"
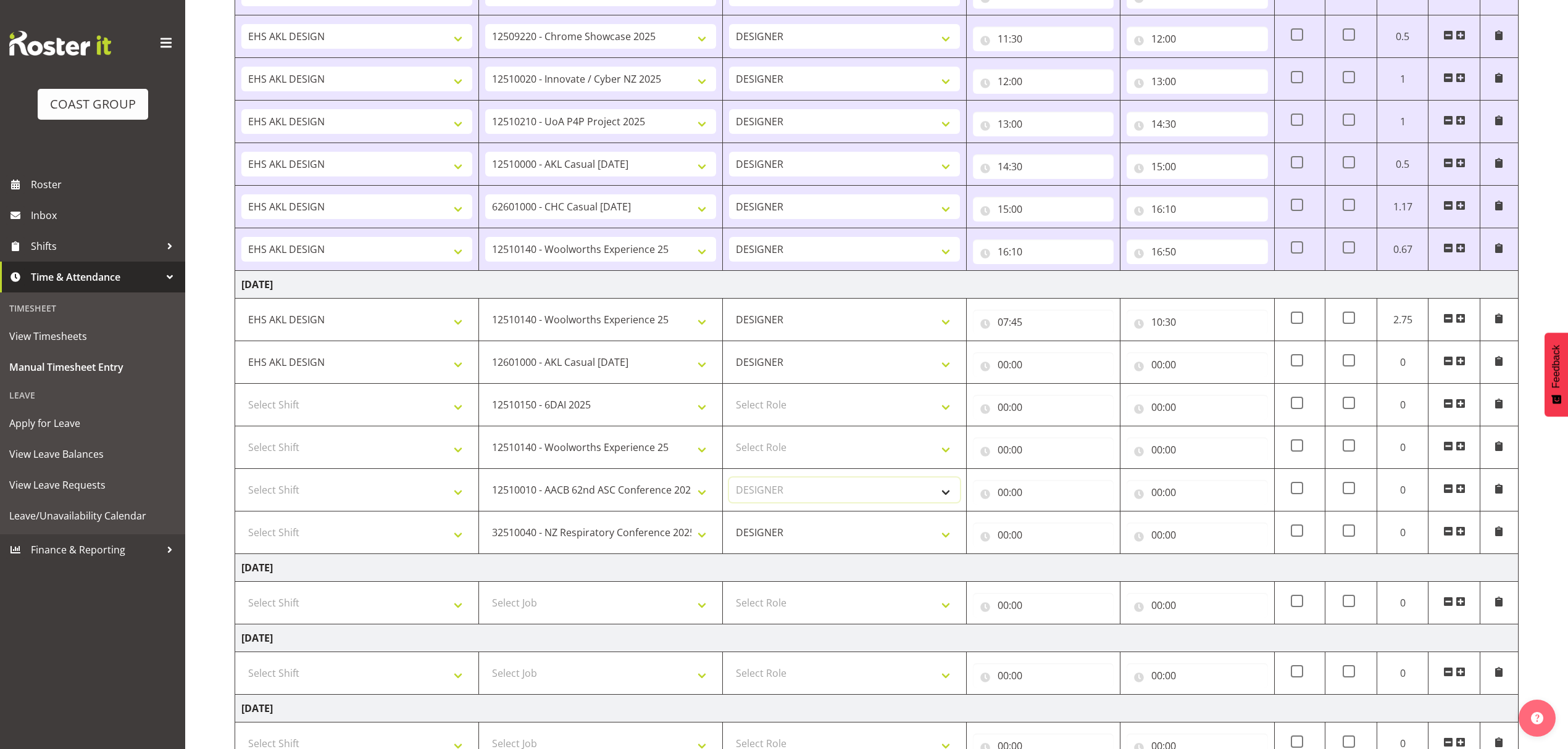
click at [729, 482] on select "Select Role DESIGNER" at bounding box center [844, 490] width 231 height 25
click at [773, 453] on select "Select Role DESIGNER" at bounding box center [844, 448] width 231 height 25
select select "215"
click at [729, 440] on select "Select Role DESIGNER" at bounding box center [844, 448] width 231 height 25
click at [772, 416] on select "Select Role DESIGNER" at bounding box center [844, 405] width 231 height 25
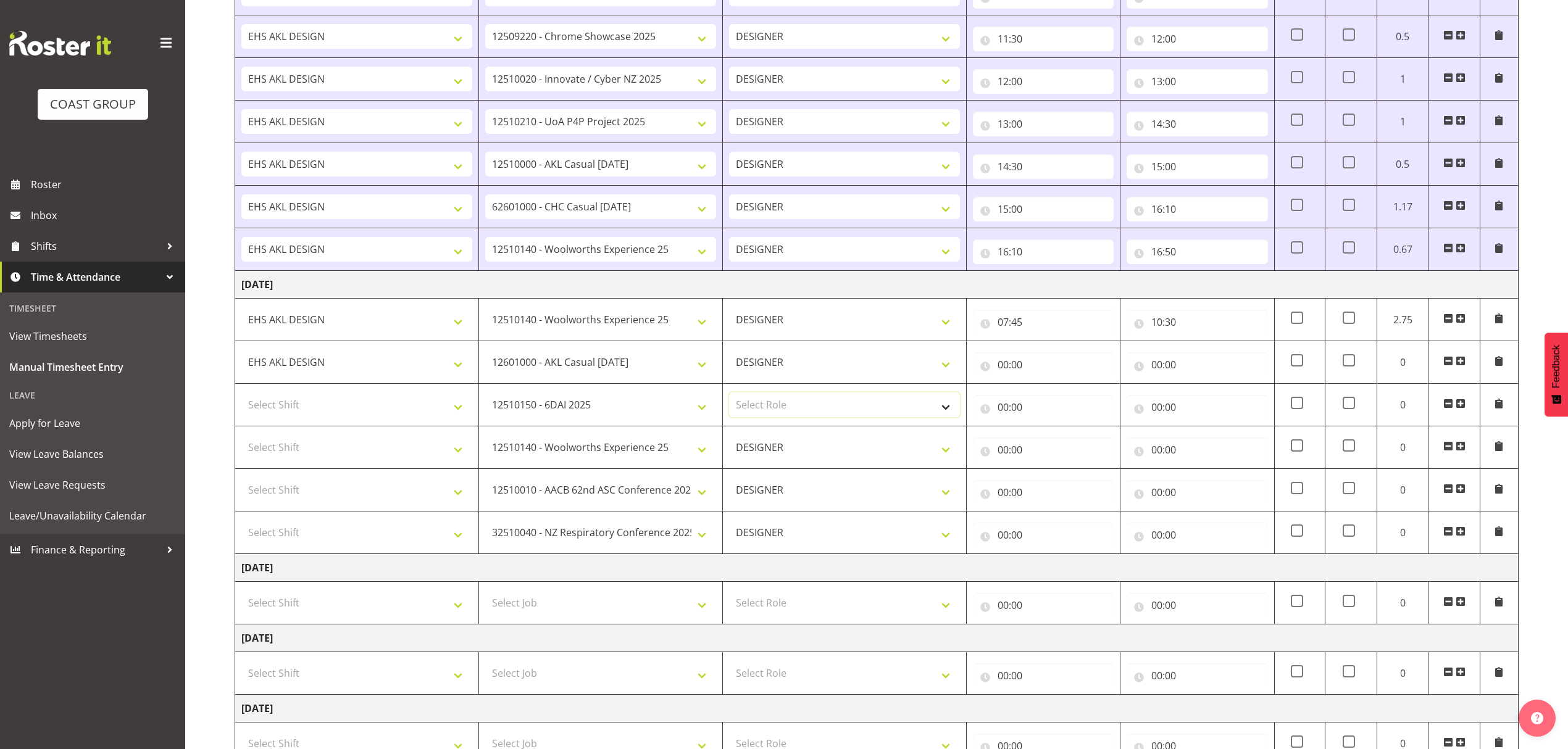
select select "215"
click at [729, 397] on select "Select Role DESIGNER" at bounding box center [844, 405] width 231 height 25
click at [369, 403] on select "Select Shift D+B @ HiNZ D+B Build D+B Build NZACA D+B Build Tech Day OCT 24 D+B…" at bounding box center [356, 405] width 231 height 25
select select "1321"
drag, startPoint x: 369, startPoint y: 403, endPoint x: 364, endPoint y: 412, distance: 10.3
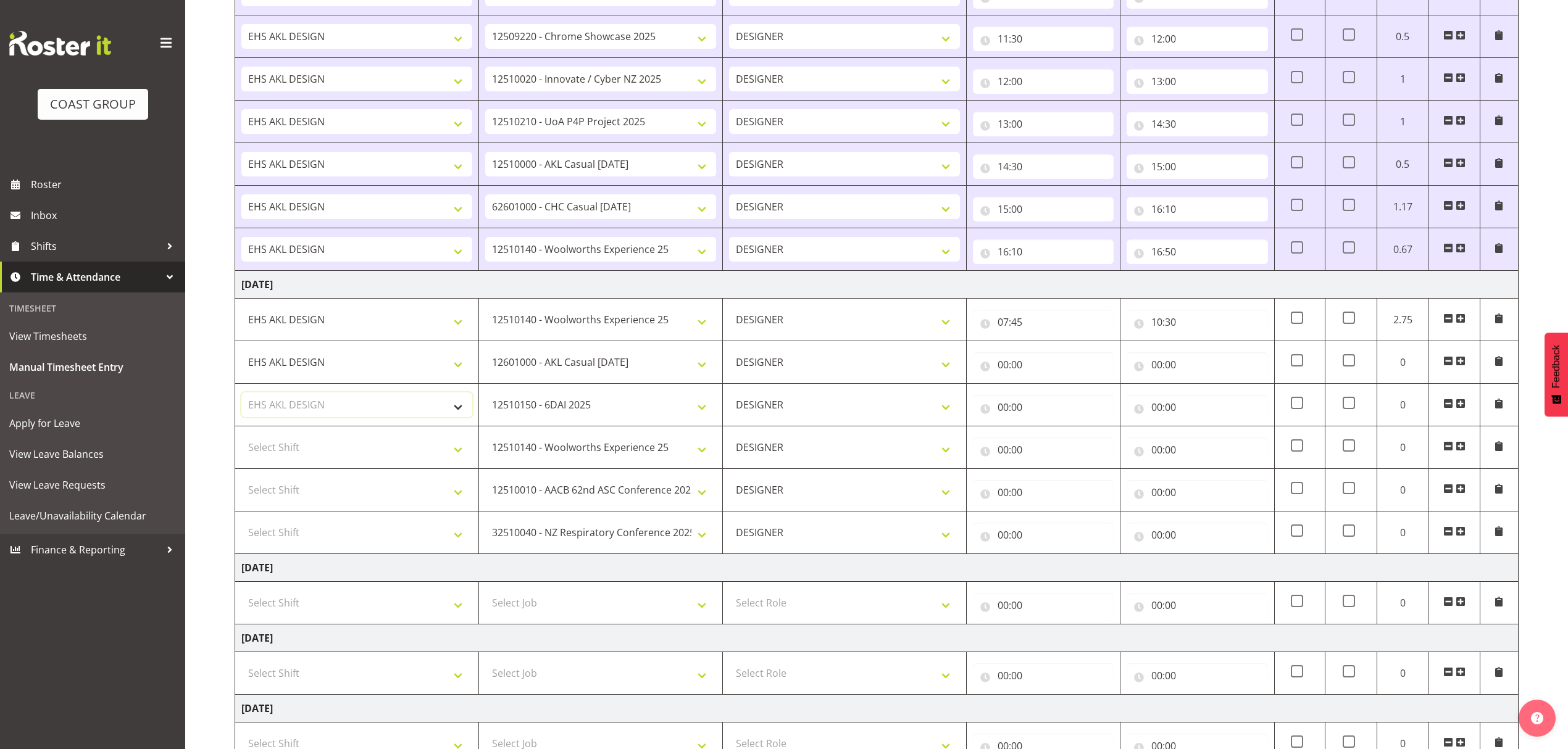
click at [369, 403] on select "Select Shift D+B @ HiNZ D+B Build D+B Build NZACA D+B Build Tech Day OCT 24 D+B…" at bounding box center [356, 405] width 231 height 25
click at [339, 449] on select "Select Shift D+B @ HiNZ D+B Build D+B Build NZACA D+B Build Tech Day OCT 24 D+B…" at bounding box center [356, 448] width 231 height 25
select select "1321"
drag, startPoint x: 338, startPoint y: 449, endPoint x: 330, endPoint y: 465, distance: 17.9
click at [338, 449] on select "Select Shift D+B @ HiNZ D+B Build D+B Build NZACA D+B Build Tech Day OCT 24 D+B…" at bounding box center [356, 448] width 231 height 25
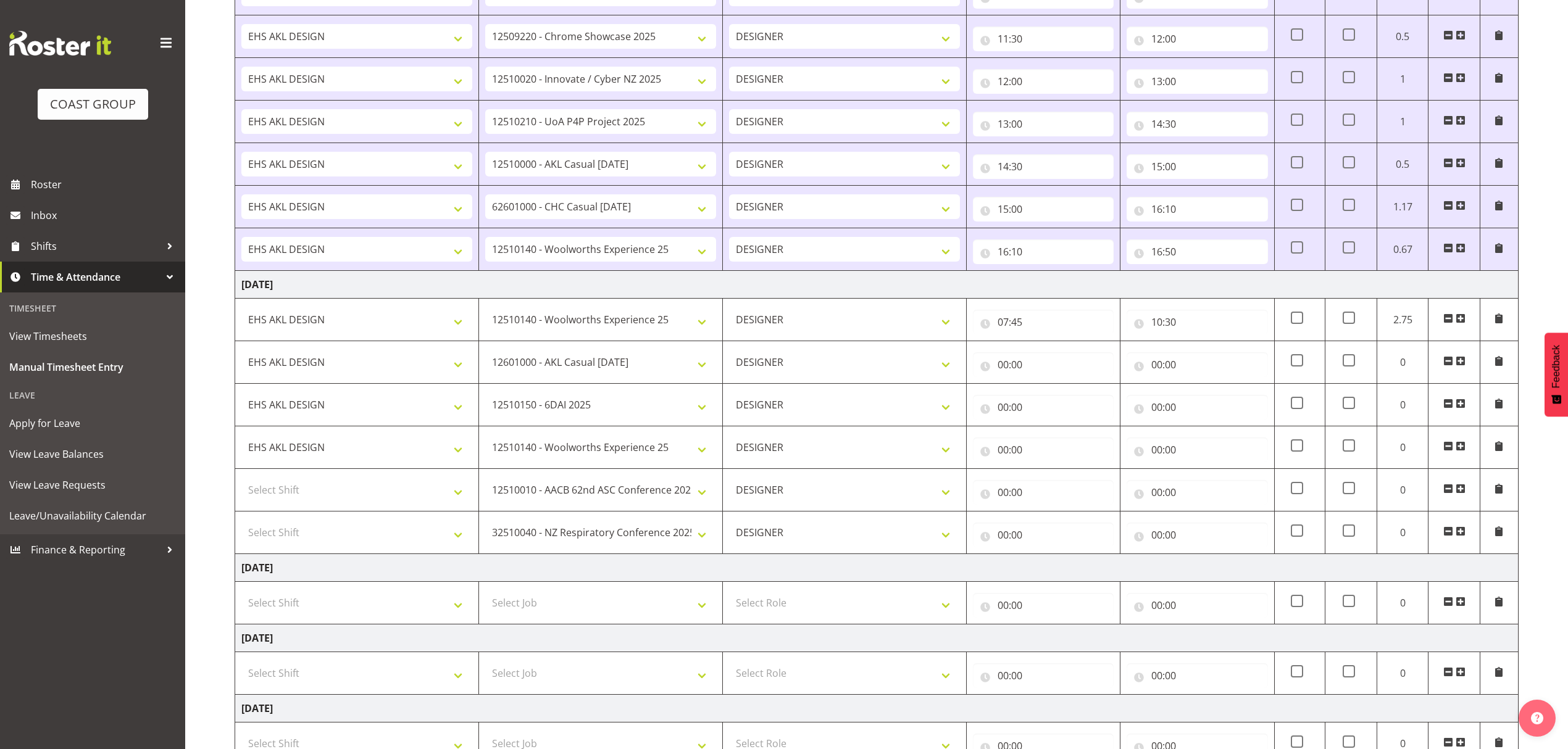
click at [320, 481] on td "Select Shift D+B @ HiNZ D+B Build D+B Build NZACA D+B Build Tech Day OCT 24 D+B…" at bounding box center [357, 490] width 244 height 42
click at [315, 500] on select "Select Shift D+B @ HiNZ D+B Build D+B Build NZACA D+B Build Tech Day OCT 24 D+B…" at bounding box center [356, 490] width 231 height 25
select select "1321"
drag, startPoint x: 315, startPoint y: 500, endPoint x: 304, endPoint y: 574, distance: 74.8
click at [313, 509] on td "Select Shift D+B @ HiNZ D+B Build D+B Build NZACA D+B Build Tech Day OCT 24 D+B…" at bounding box center [357, 490] width 244 height 42
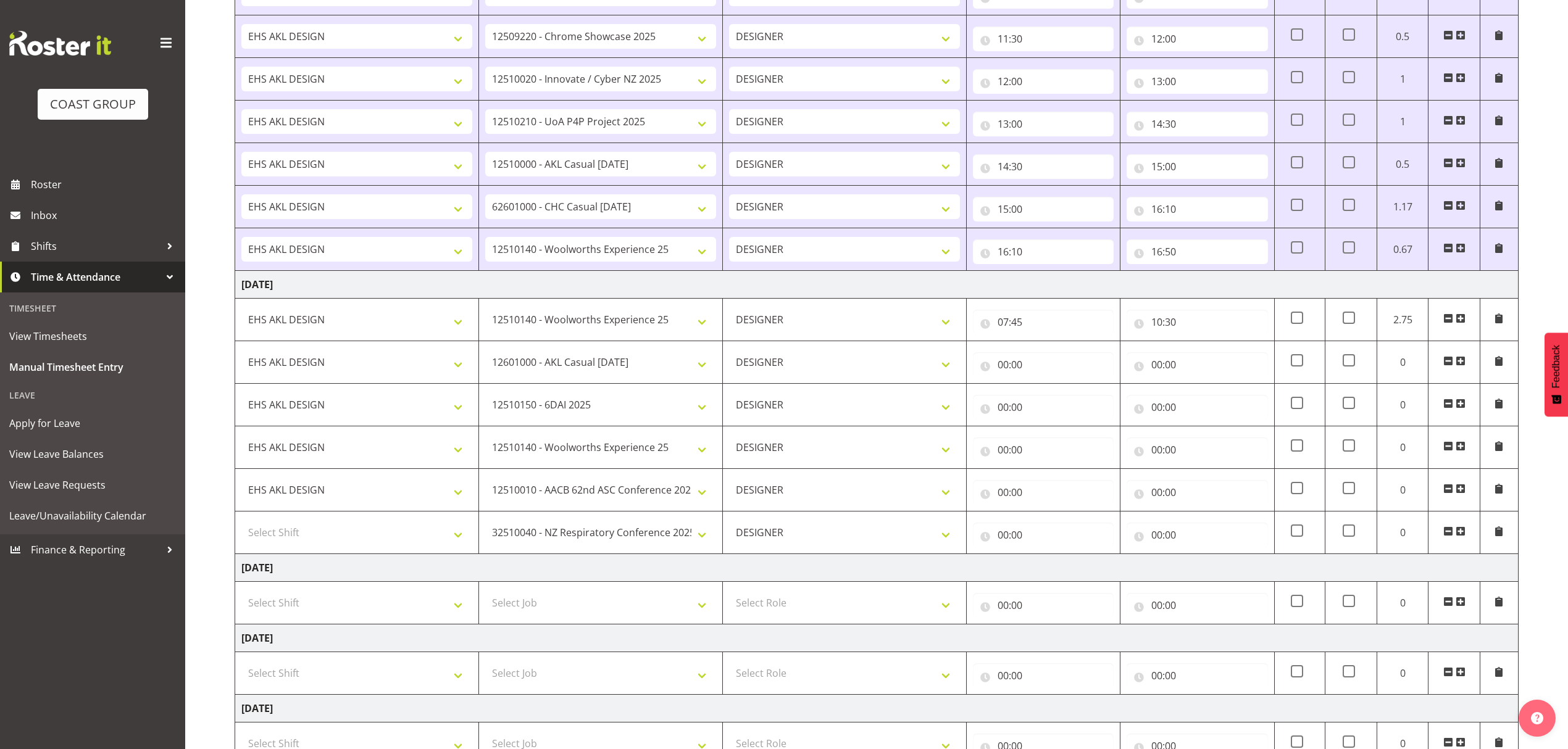
click at [304, 574] on td "Saturday 20th September 2025" at bounding box center [877, 567] width 1284 height 28
click at [315, 553] on td "Select Shift D+B @ HiNZ D+B Build D+B Build NZACA D+B Build Tech Day OCT 24 D+B…" at bounding box center [357, 533] width 244 height 42
click at [324, 538] on select "Select Shift D+B @ HiNZ D+B Build D+B Build NZACA D+B Build Tech Day OCT 24 D+B…" at bounding box center [356, 533] width 231 height 25
select select "1321"
drag, startPoint x: 324, startPoint y: 538, endPoint x: 964, endPoint y: 452, distance: 645.8
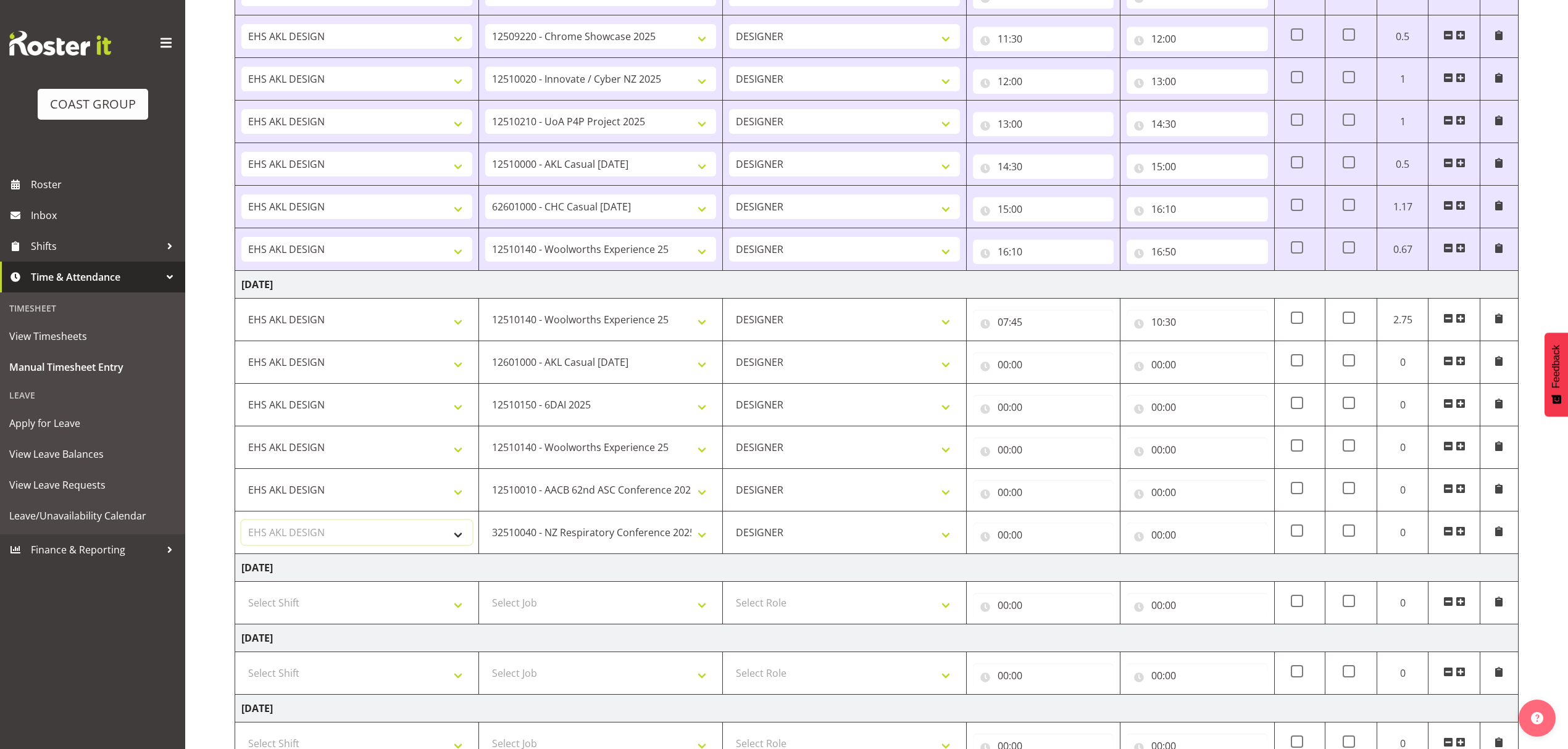
click at [337, 536] on select "Select Shift D+B @ HiNZ D+B Build D+B Build NZACA D+B Build Tech Day OCT 24 D+B…" at bounding box center [356, 533] width 231 height 25
click at [1218, 530] on input "00:00" at bounding box center [1197, 535] width 141 height 25
click at [1214, 576] on select "00 01 02 03 04 05 06 07 08 09 10 11 12 13 14 15 16 17 18 19 20 21 22 23" at bounding box center [1211, 567] width 28 height 25
select select "15"
click at [1197, 560] on select "00 01 02 03 04 05 06 07 08 09 10 11 12 13 14 15 16 17 18 19 20 21 22 23" at bounding box center [1211, 567] width 28 height 25
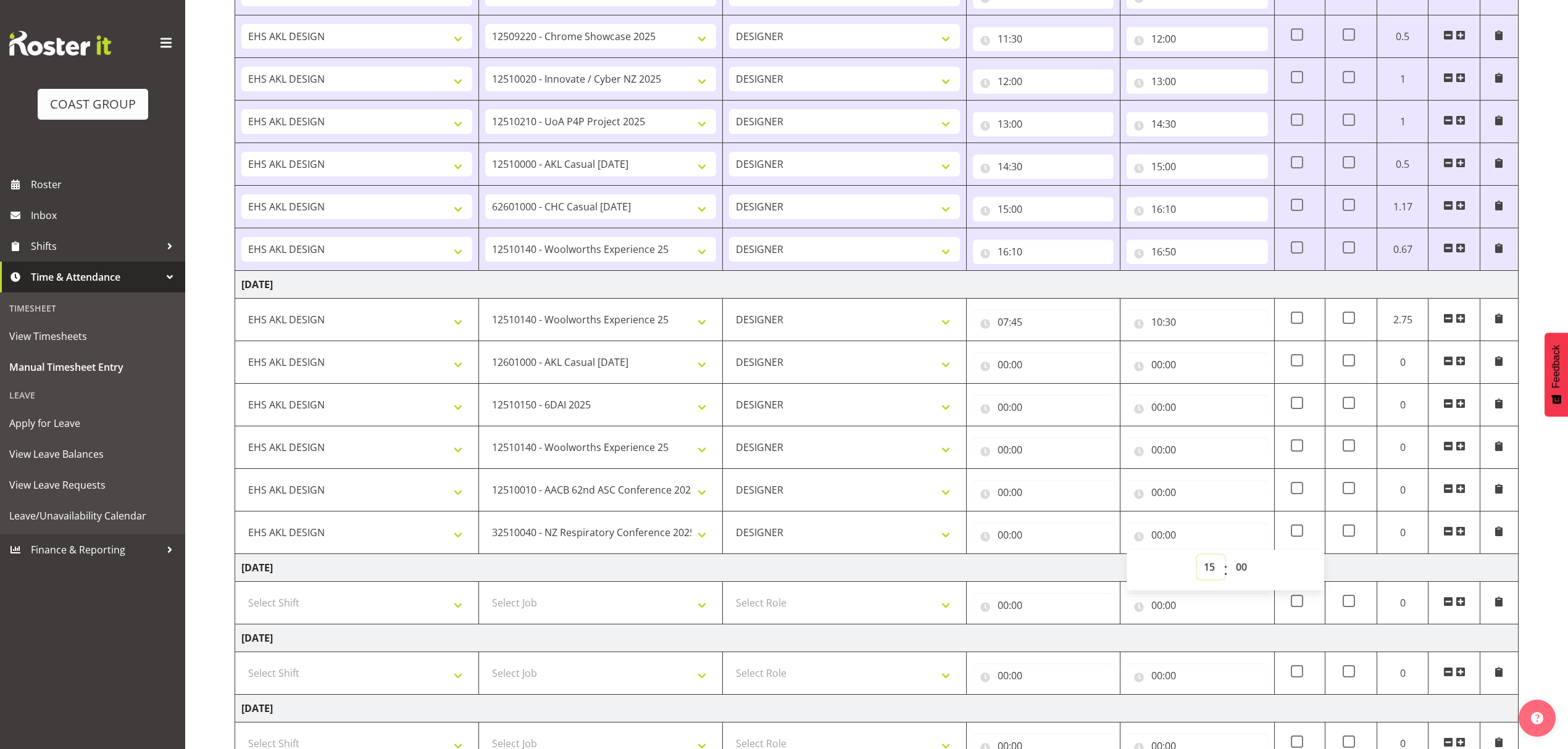
type input "15:00"
click at [1242, 568] on select "00 01 02 03 04 05 06 07 08 09 10 11 12 13 14 15 16 17 18 19 20 21 22 23 24 25 2…" at bounding box center [1243, 567] width 28 height 25
select select "30"
click at [1242, 568] on select "00 01 02 03 04 05 06 07 08 09 10 11 12 13 14 15 16 17 18 19 20 21 22 23 24 25 2…" at bounding box center [1243, 567] width 28 height 25
type input "15:30"
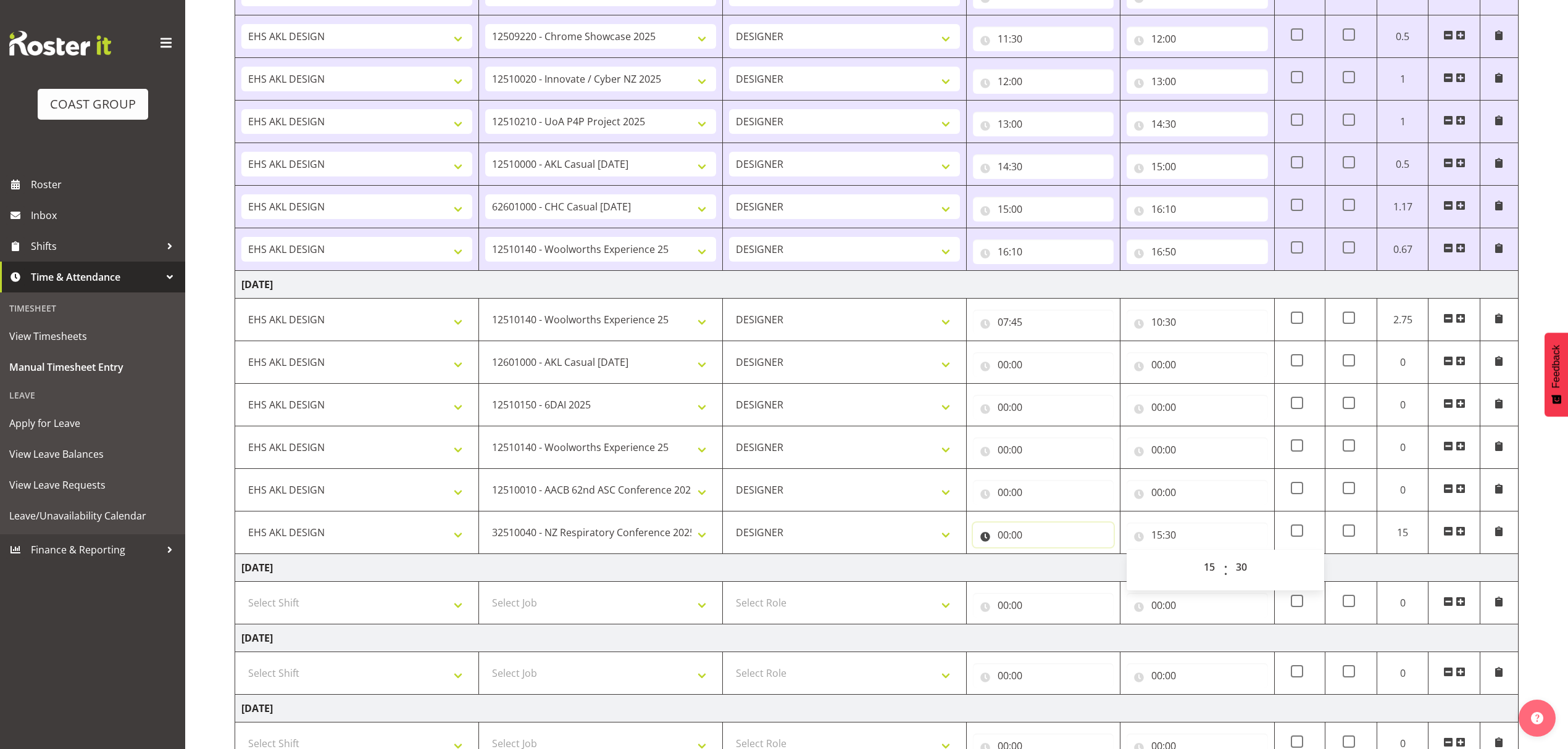
click at [1058, 547] on input "00:00" at bounding box center [1043, 535] width 141 height 25
click at [1051, 571] on select "00 01 02 03 04 05 06 07 08 09 10 11 12 13 14 15 16 17 18 19 20 21 22 23" at bounding box center [1057, 567] width 28 height 25
select select "15"
click at [1044, 560] on select "00 01 02 03 04 05 06 07 08 09 10 11 12 13 14 15 16 17 18 19 20 21 22 23" at bounding box center [1057, 567] width 28 height 25
type input "15:00"
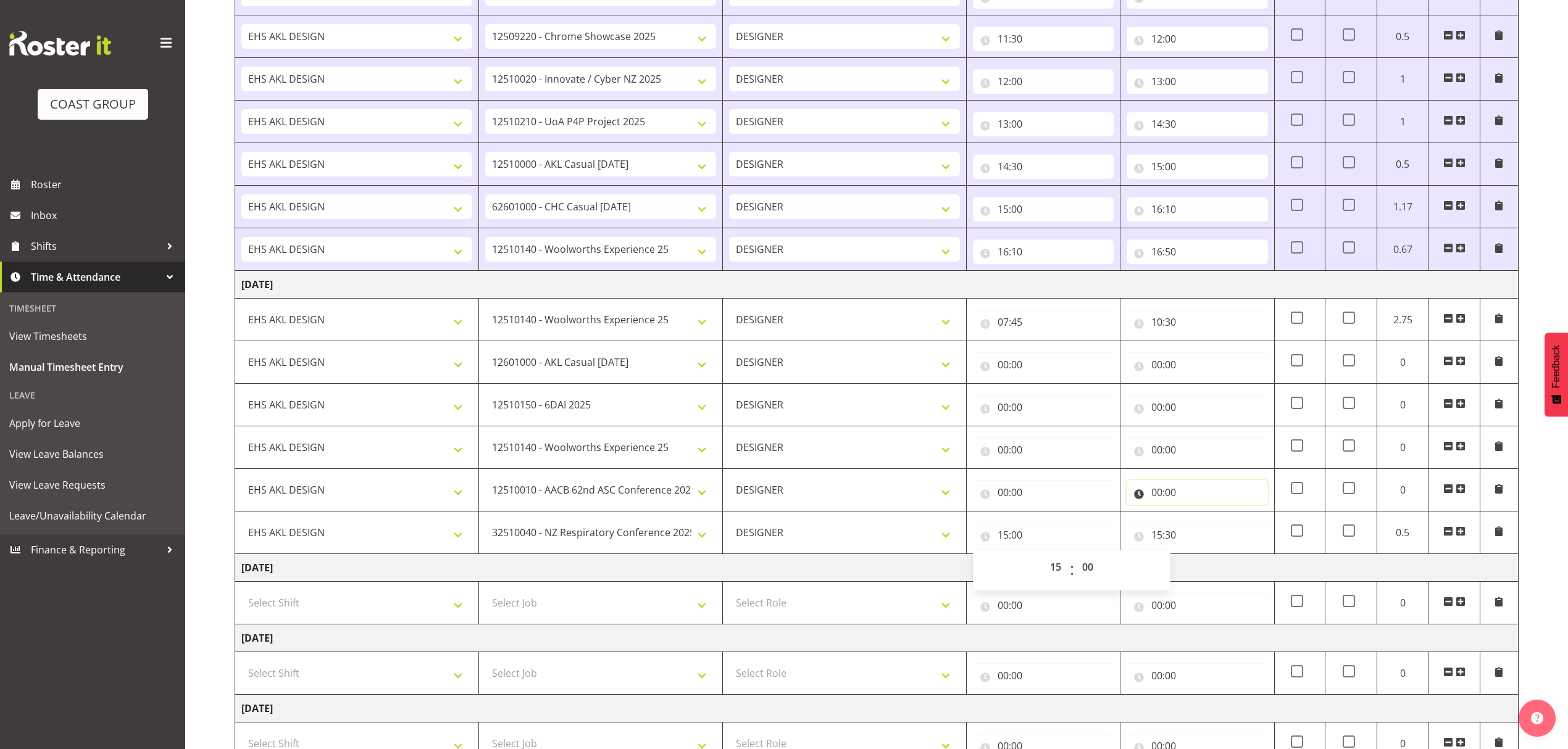
click at [1177, 505] on input "00:00" at bounding box center [1197, 492] width 141 height 25
click at [1204, 536] on select "00 01 02 03 04 05 06 07 08 09 10 11 12 13 14 15 16 17 18 19 20 21 22 23" at bounding box center [1211, 525] width 28 height 25
select select "15"
click at [1197, 517] on select "00 01 02 03 04 05 06 07 08 09 10 11 12 13 14 15 16 17 18 19 20 21 22 23" at bounding box center [1211, 525] width 28 height 25
type input "15:00"
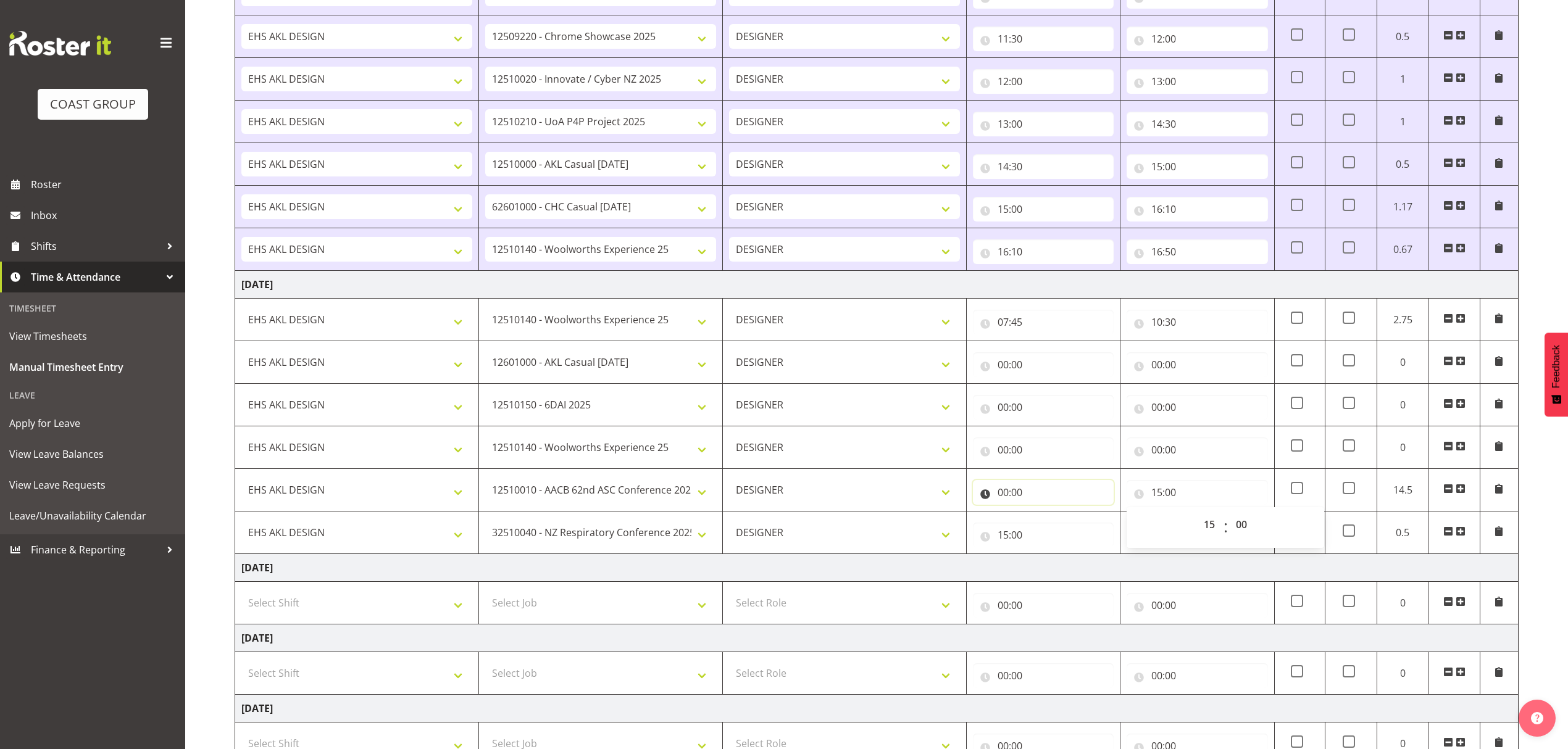
click at [1088, 491] on input "00:00" at bounding box center [1043, 492] width 141 height 25
click at [1052, 530] on select "00 01 02 03 04 05 06 07 08 09 10 11 12 13 14 15 16 17 18 19 20 21 22 23" at bounding box center [1057, 525] width 28 height 25
select select "14"
click at [1044, 517] on select "00 01 02 03 04 05 06 07 08 09 10 11 12 13 14 15 16 17 18 19 20 21 22 23" at bounding box center [1057, 525] width 28 height 25
type input "14:00"
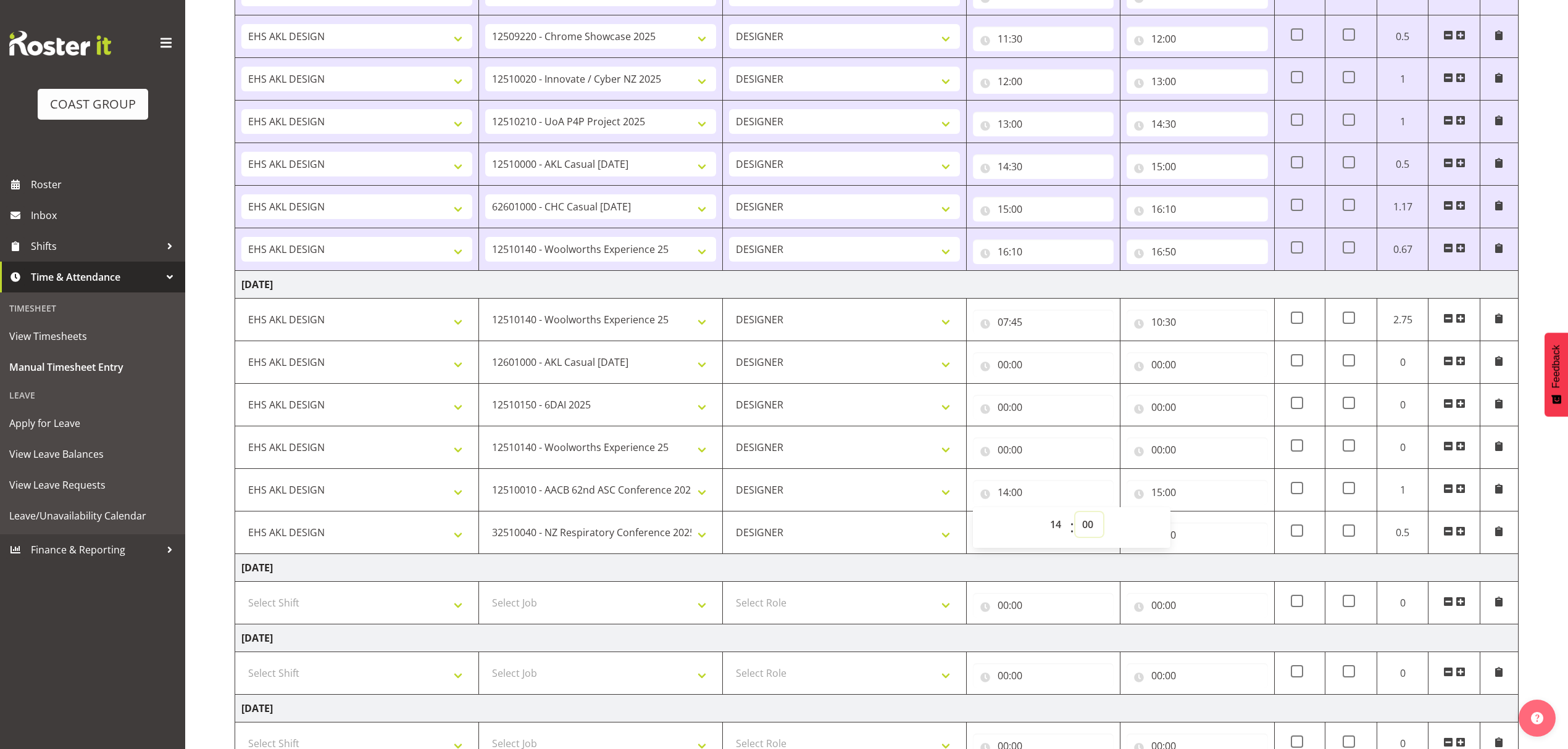
click at [1087, 524] on select "00 01 02 03 04 05 06 07 08 09 10 11 12 13 14 15 16 17 18 19 20 21 22 23 24 25 2…" at bounding box center [1089, 525] width 28 height 25
select select "30"
click at [1075, 517] on select "00 01 02 03 04 05 06 07 08 09 10 11 12 13 14 15 16 17 18 19 20 21 22 23 24 25 2…" at bounding box center [1089, 525] width 28 height 25
type input "14:30"
click at [1167, 462] on input "00:00" at bounding box center [1197, 450] width 141 height 25
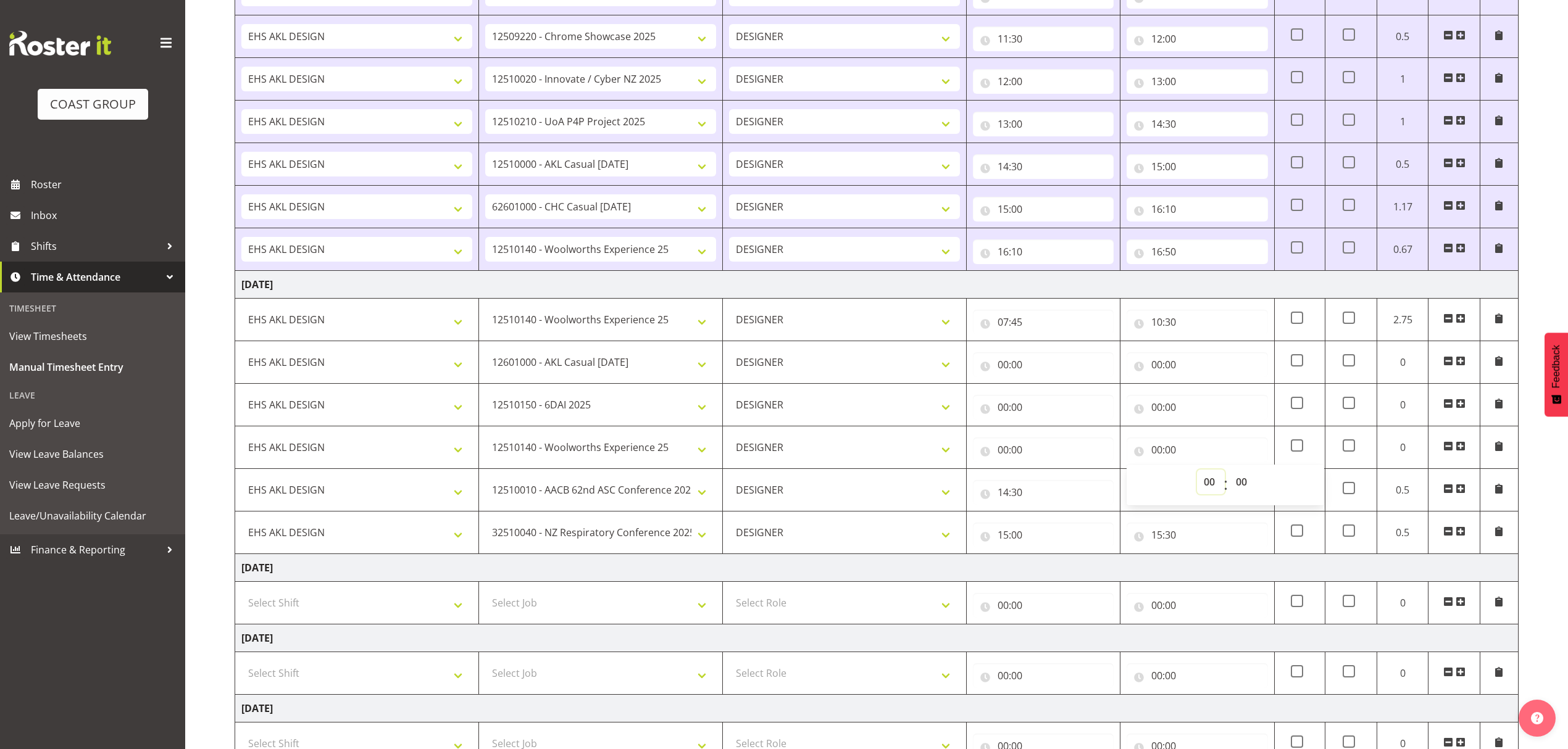
click at [1206, 489] on select "00 01 02 03 04 05 06 07 08 09 10 11 12 13 14 15 16 17 18 19 20 21 22 23" at bounding box center [1211, 482] width 28 height 25
select select "14"
click at [1197, 474] on select "00 01 02 03 04 05 06 07 08 09 10 11 12 13 14 15 16 17 18 19 20 21 22 23" at bounding box center [1211, 482] width 28 height 25
type input "14:00"
click at [1243, 481] on select "00 01 02 03 04 05 06 07 08 09 10 11 12 13 14 15 16 17 18 19 20 21 22 23 24 25 2…" at bounding box center [1243, 482] width 28 height 25
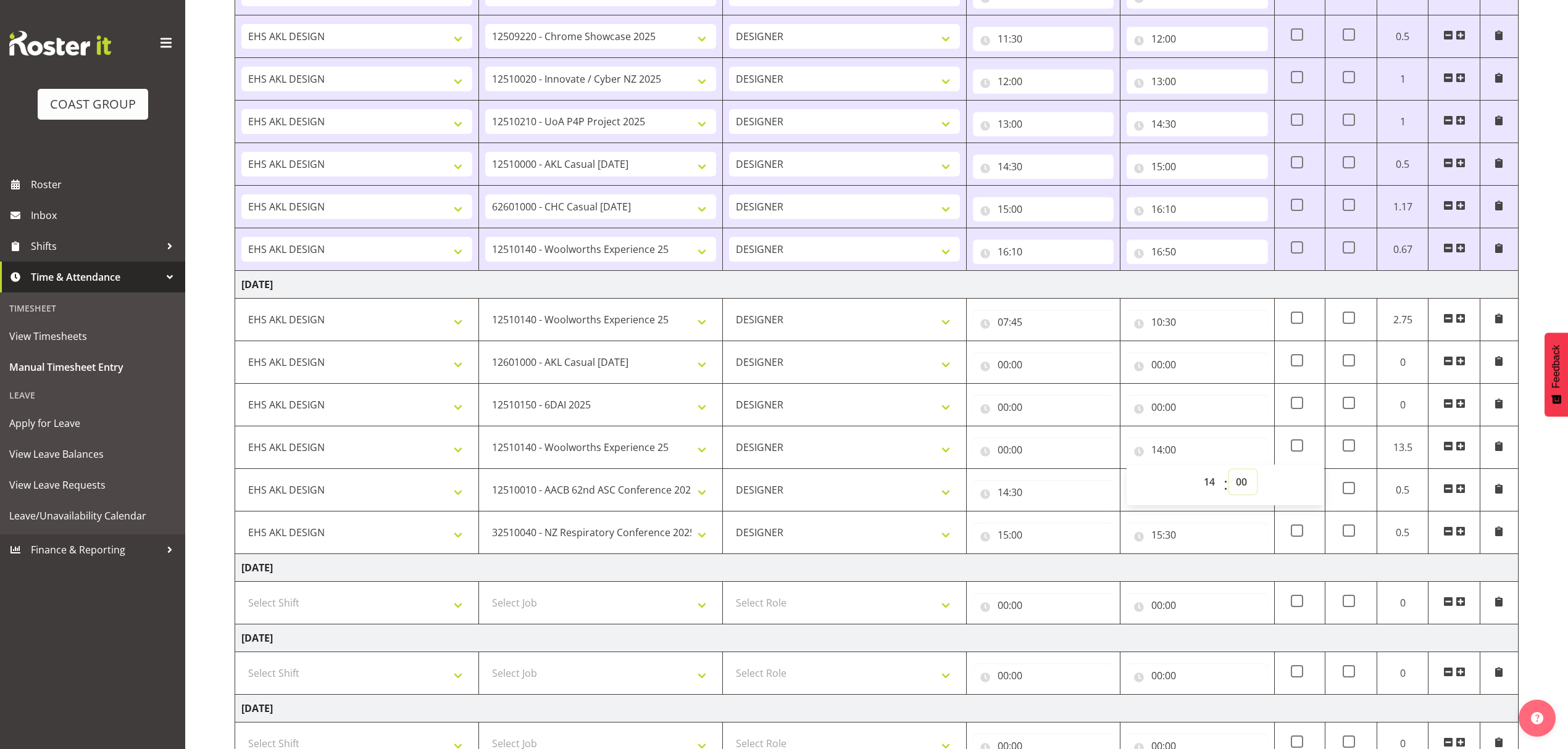
select select "30"
click at [1229, 474] on select "00 01 02 03 04 05 06 07 08 09 10 11 12 13 14 15 16 17 18 19 20 21 22 23 24 25 2…" at bounding box center [1243, 482] width 28 height 25
type input "14:30"
click at [1174, 377] on input "00:00" at bounding box center [1197, 365] width 141 height 25
click at [1216, 408] on select "00 01 02 03 04 05 06 07 08 09 10 11 12 13 14 15 16 17 18 19 20 21 22 23" at bounding box center [1211, 397] width 28 height 25
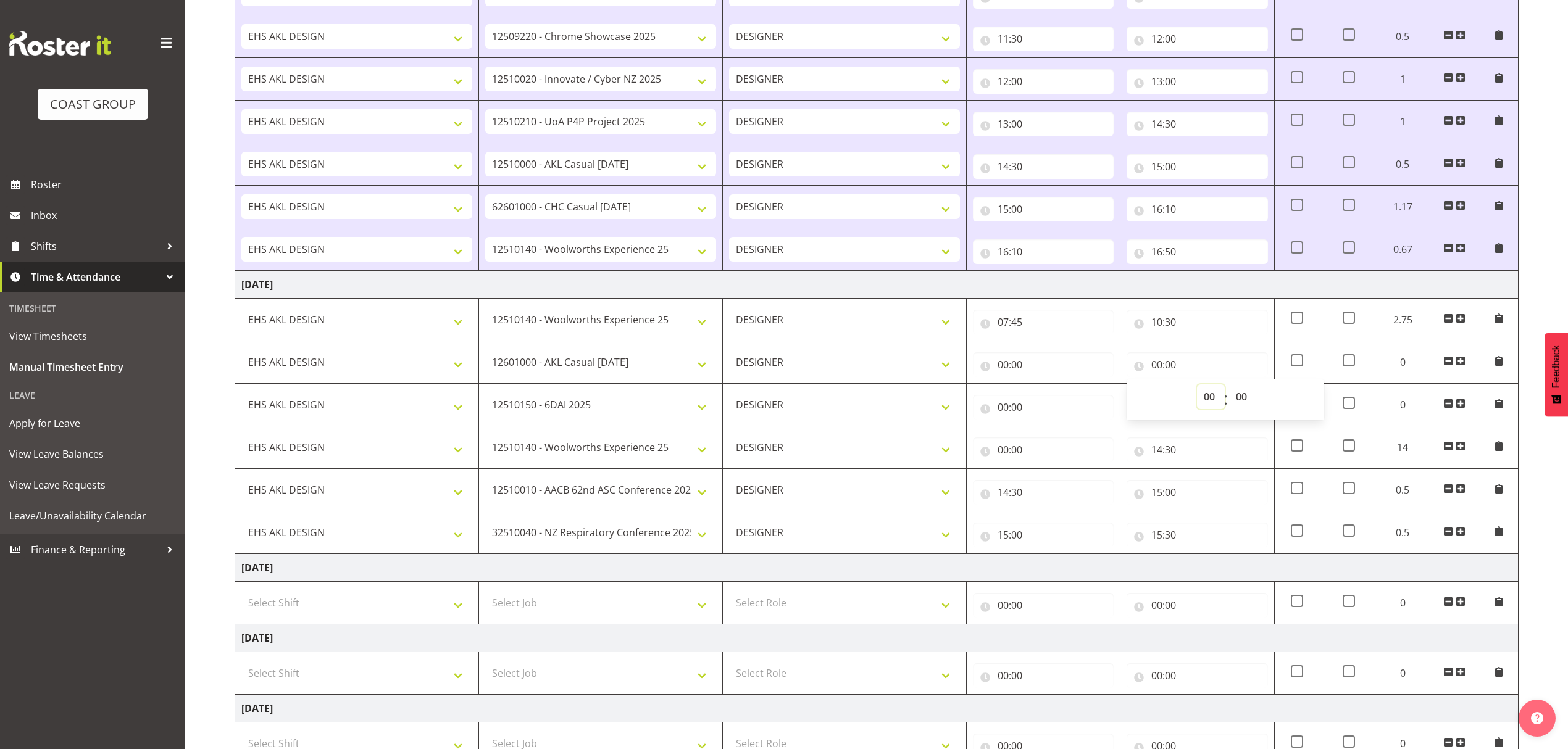
select select "11"
click at [1216, 408] on select "00 01 02 03 04 05 06 07 08 09 10 11 12 13 14 15 16 17 18 19 20 21 22 23" at bounding box center [1211, 397] width 28 height 25
type input "11:00"
click at [1090, 367] on input "00:00" at bounding box center [1043, 365] width 141 height 25
click at [1055, 400] on select "00 01 02 03 04 05 06 07 08 09 10 11 12 13 14 15 16 17 18 19 20 21 22 23" at bounding box center [1057, 397] width 28 height 25
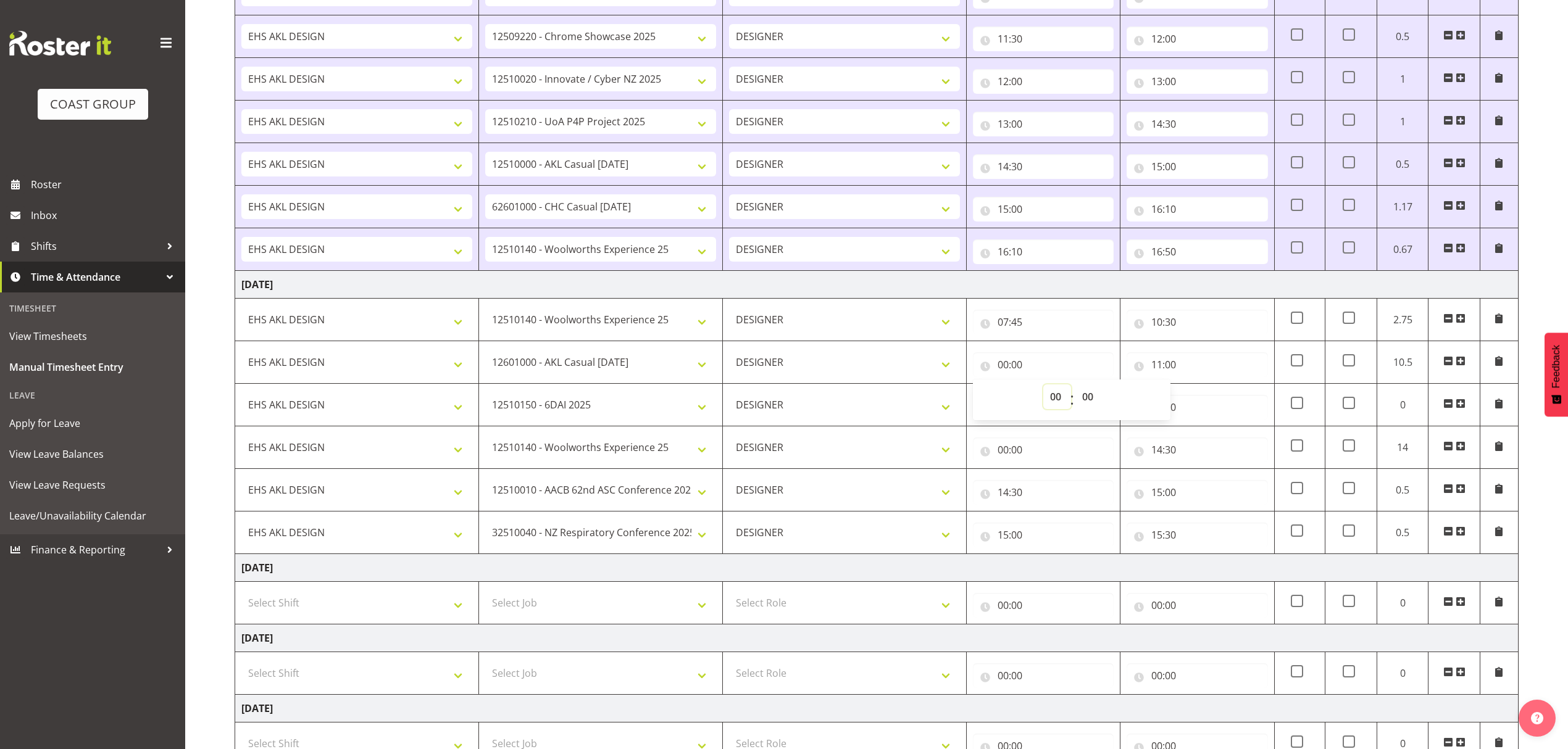
select select "10"
click at [1099, 403] on select "00 01 02 03 04 05 06 07 08 09 10 11 12 13 14 15 16 17 18 19 20 21 22 23 24 25 2…" at bounding box center [1089, 397] width 28 height 25
type input "10:00"
select select "30"
click at [1099, 403] on select "00 01 02 03 04 05 06 07 08 09 10 11 12 13 14 15 16 17 18 19 20 21 22 23 24 25 2…" at bounding box center [1089, 397] width 28 height 25
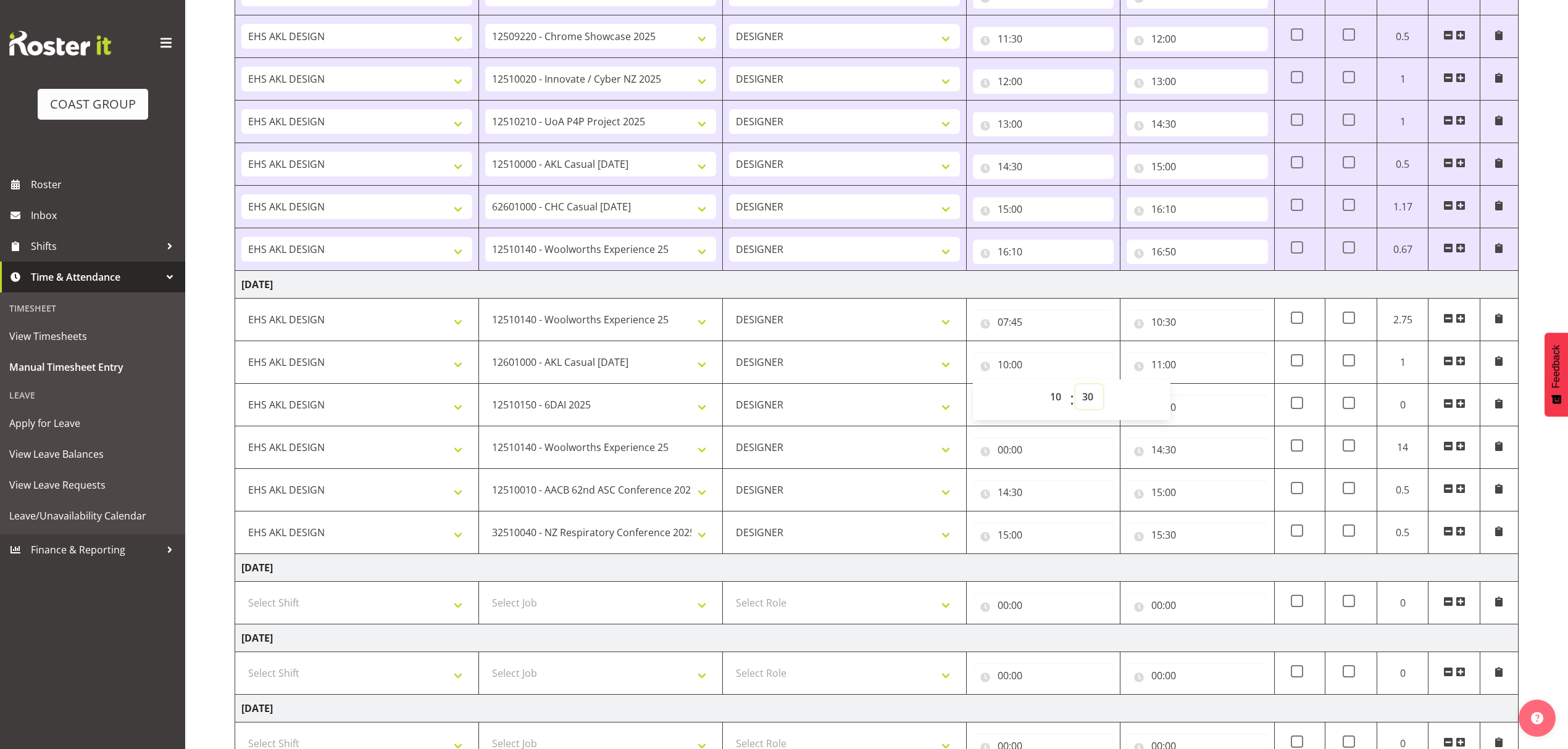
type input "10:30"
click at [1208, 369] on input "11:00" at bounding box center [1197, 365] width 141 height 25
click at [999, 413] on input "00:00" at bounding box center [1043, 407] width 141 height 25
click at [1051, 443] on select "00 01 02 03 04 05 06 07 08 09 10 11 12 13 14 15 16 17 18 19 20 21 22 23" at bounding box center [1057, 439] width 28 height 25
select select "11"
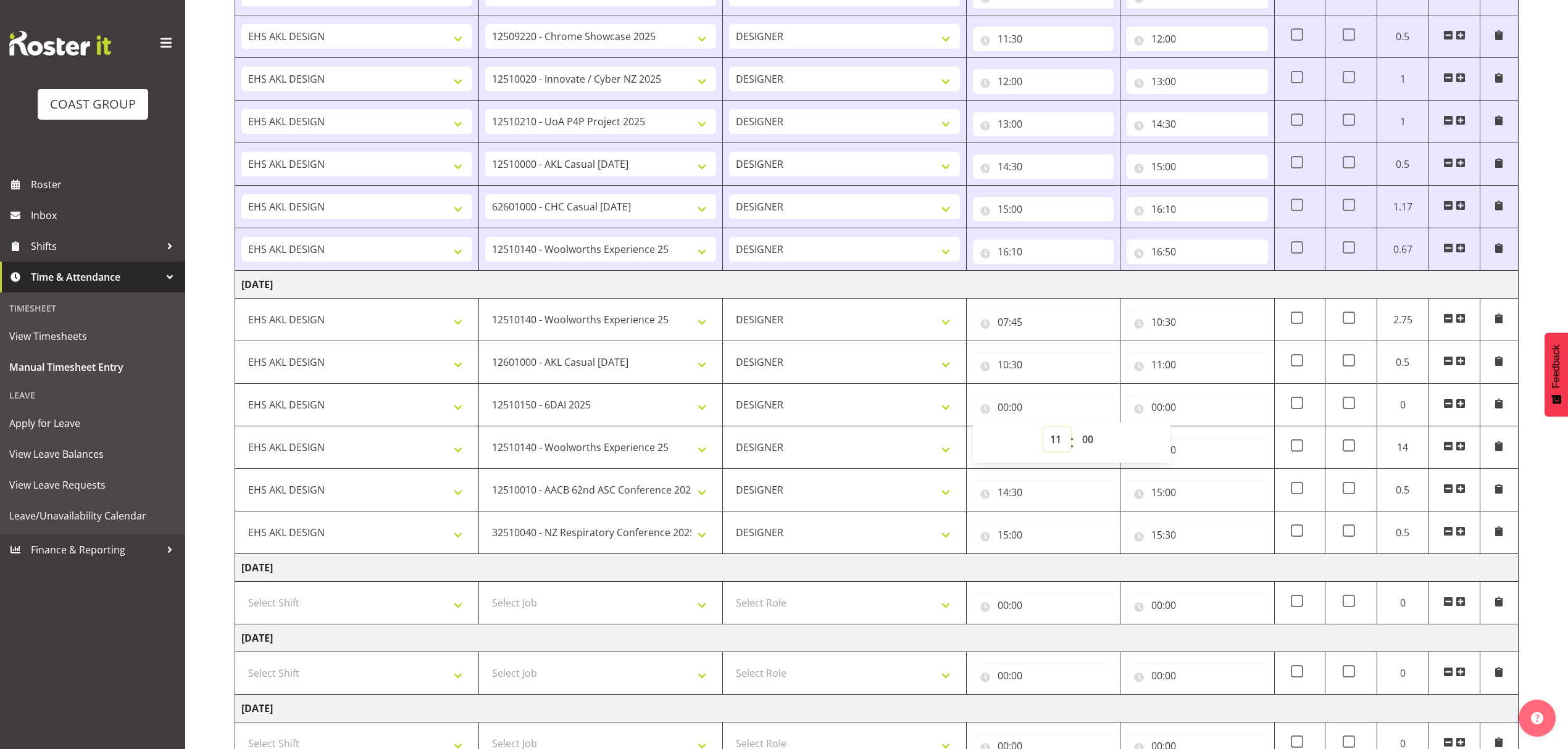
click at [1044, 432] on select "00 01 02 03 04 05 06 07 08 09 10 11 12 13 14 15 16 17 18 19 20 21 22 23" at bounding box center [1057, 439] width 28 height 25
type input "11:00"
click at [1218, 413] on input "00:00" at bounding box center [1197, 407] width 141 height 25
click at [1217, 413] on input "00:00" at bounding box center [1197, 407] width 141 height 25
click at [1195, 413] on input "00:00" at bounding box center [1197, 407] width 141 height 25
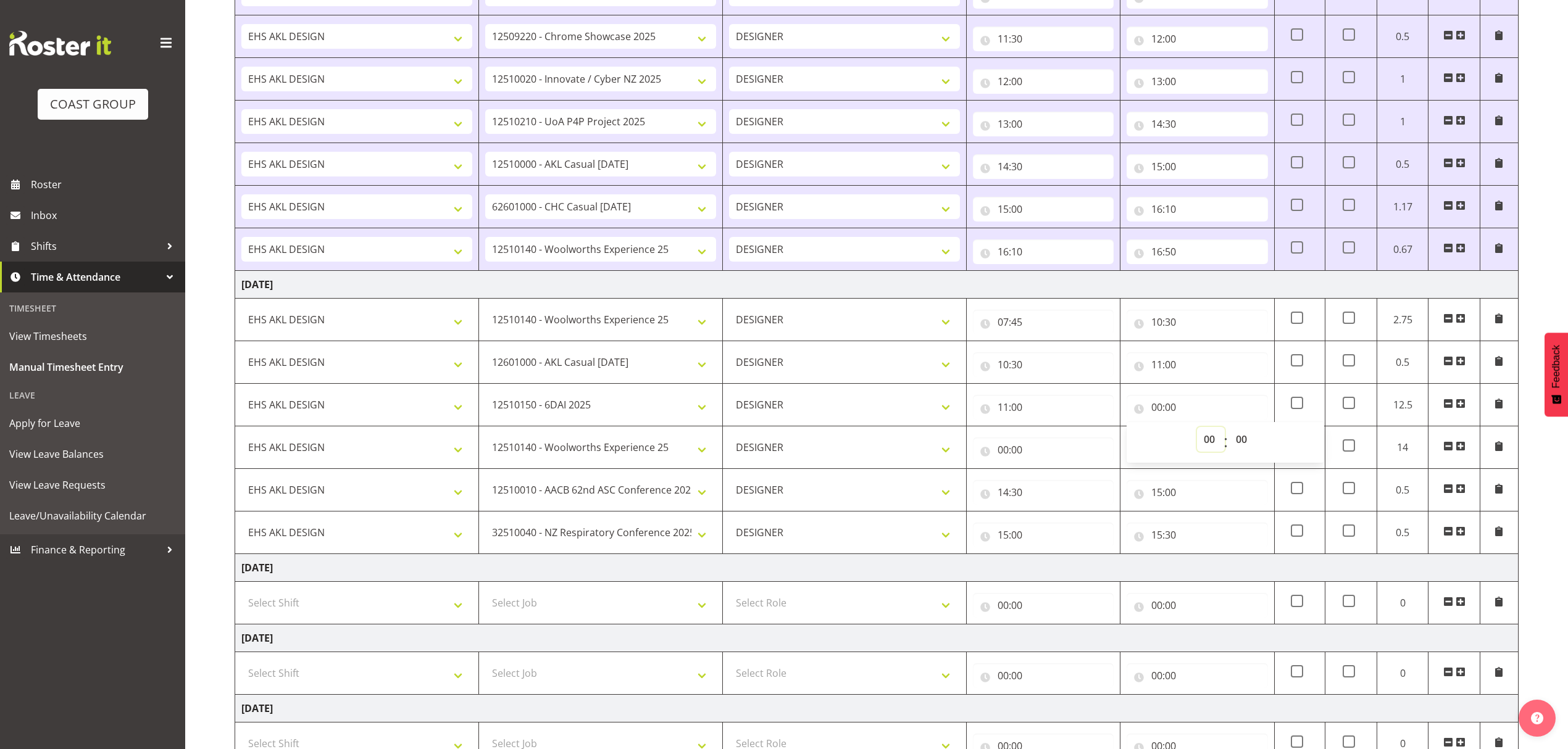
click at [1206, 444] on select "00 01 02 03 04 05 06 07 08 09 10 11 12 13 14 15 16 17 18 19 20 21 22 23" at bounding box center [1211, 439] width 28 height 25
select select "12"
click at [1197, 432] on select "00 01 02 03 04 05 06 07 08 09 10 11 12 13 14 15 16 17 18 19 20 21 22 23" at bounding box center [1211, 439] width 28 height 25
type input "12:00"
click at [1090, 462] on input "00:00" at bounding box center [1043, 450] width 141 height 25
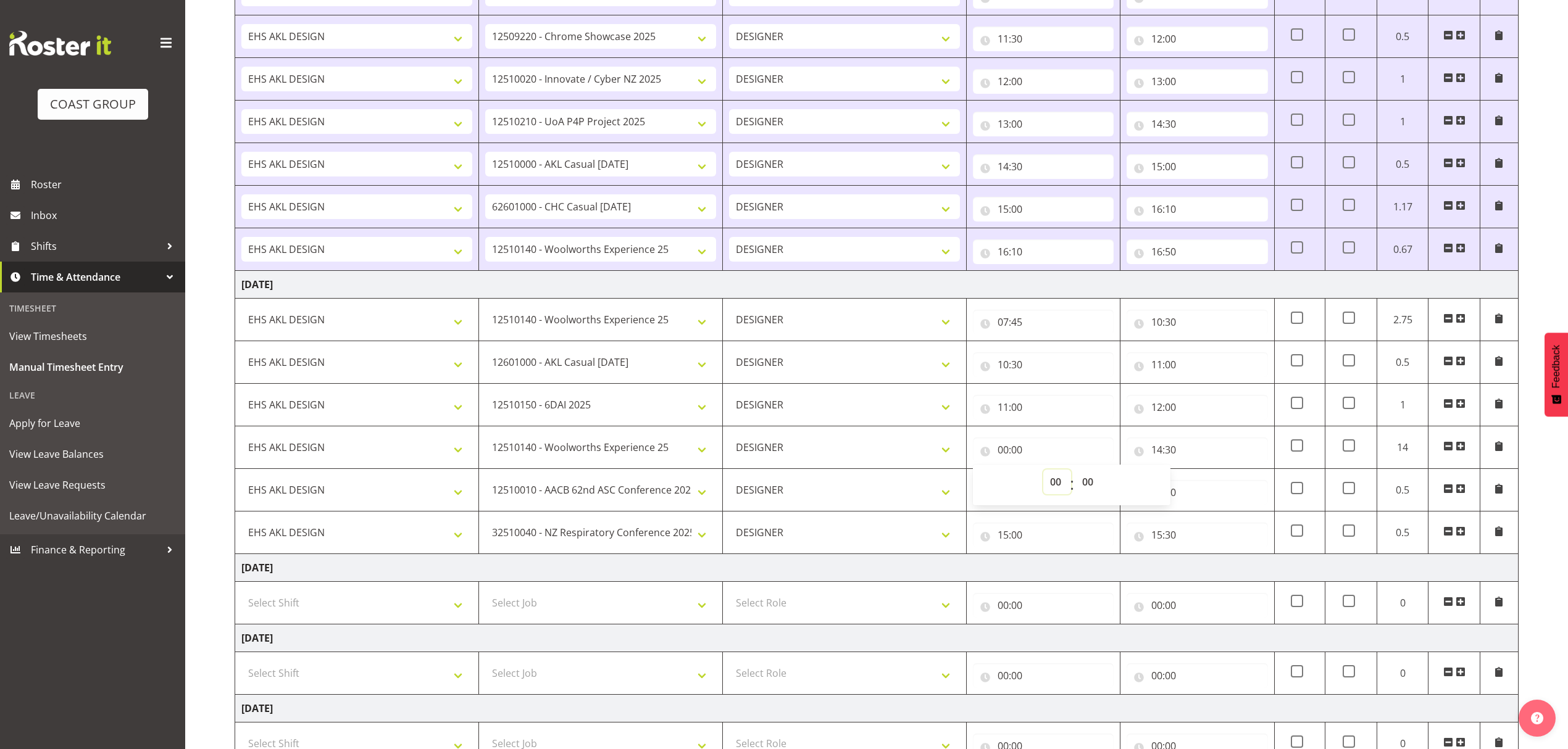
click at [1048, 487] on select "00 01 02 03 04 05 06 07 08 09 10 11 12 13 14 15 16 17 18 19 20 21 22 23" at bounding box center [1057, 482] width 28 height 25
select select "12"
drag, startPoint x: 1048, startPoint y: 487, endPoint x: 1079, endPoint y: 447, distance: 50.6
click at [1048, 487] on select "00 01 02 03 04 05 06 07 08 09 10 11 12 13 14 15 16 17 18 19 20 21 22 23" at bounding box center [1057, 482] width 28 height 25
type input "12:00"
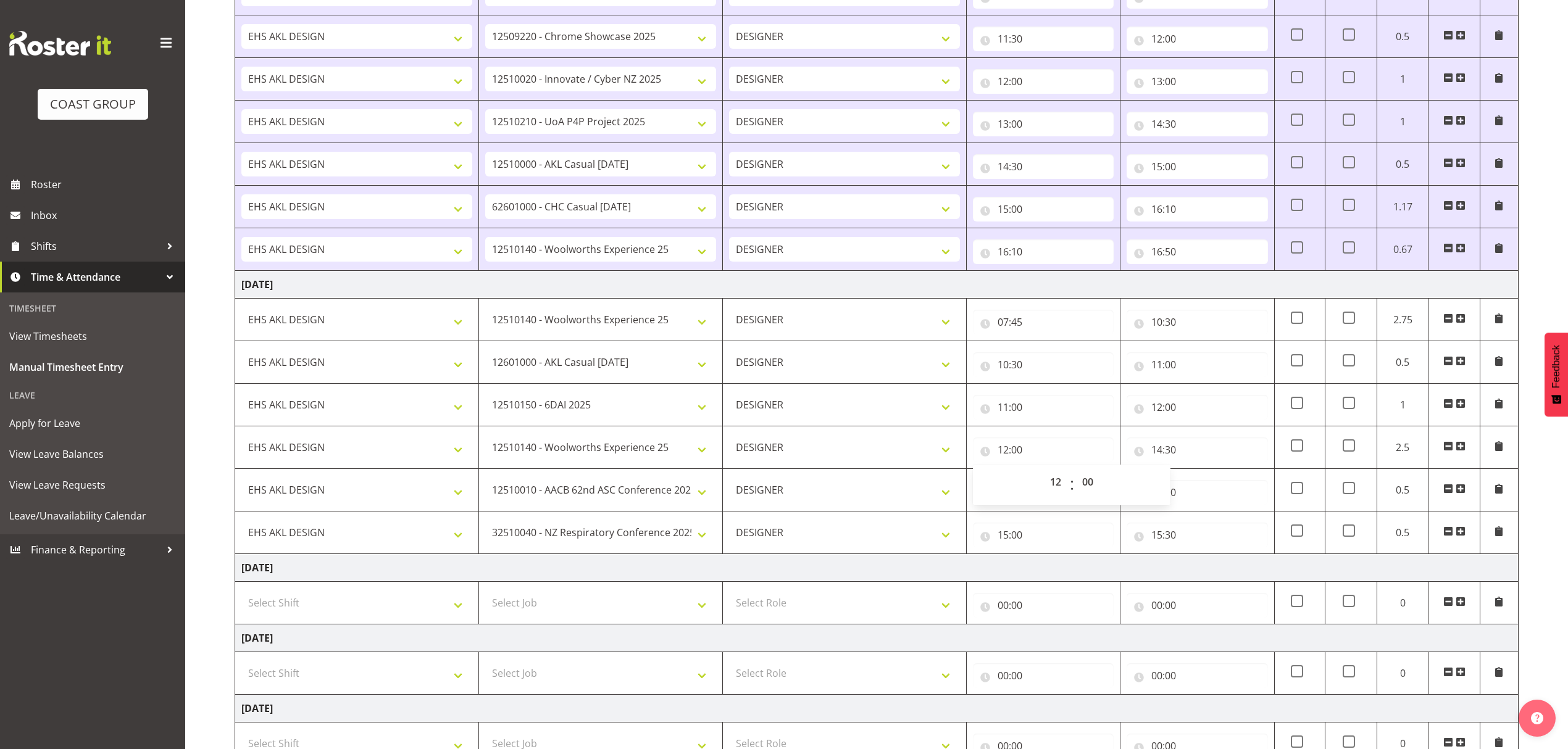
click at [1130, 298] on td "Friday 19th September 2025" at bounding box center [877, 285] width 1284 height 28
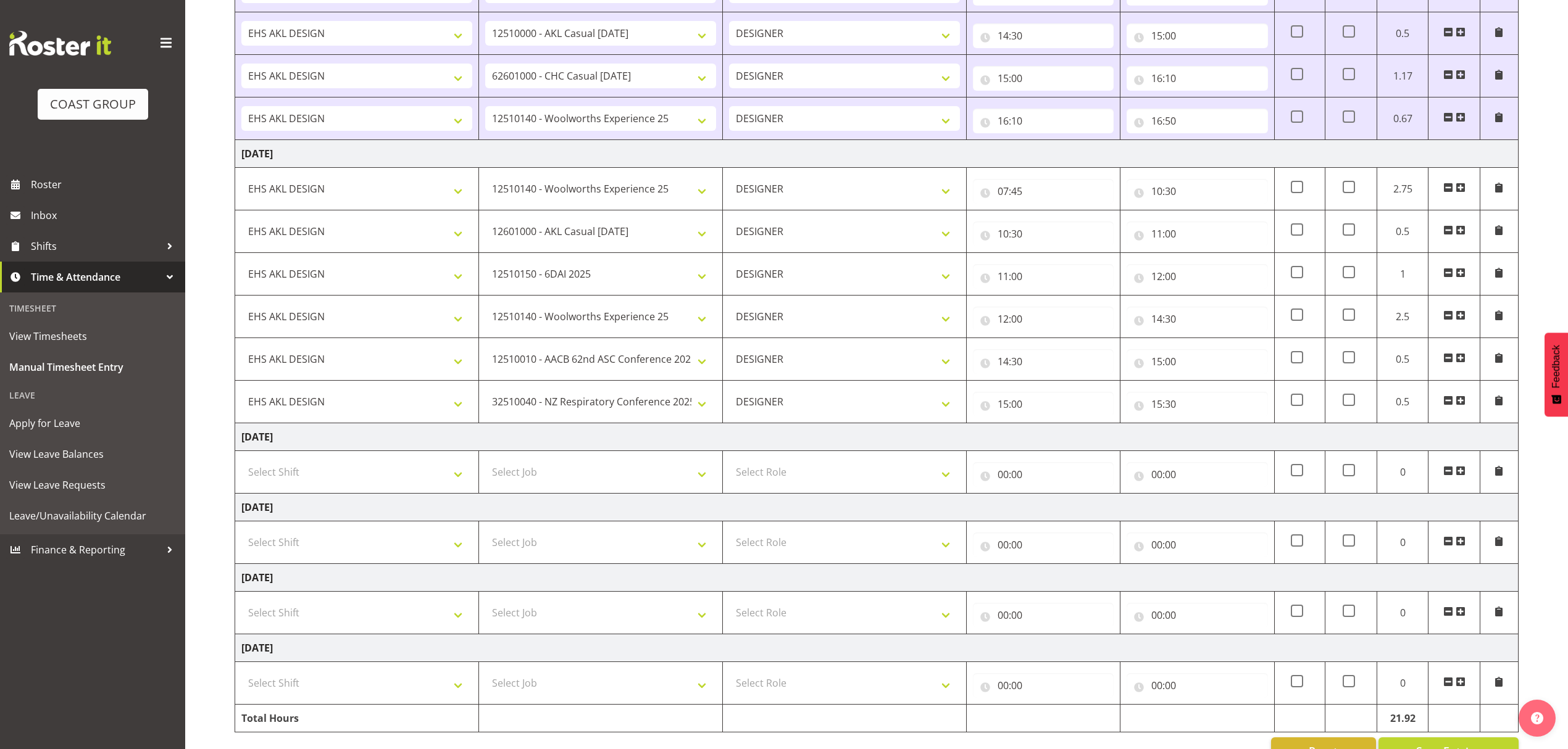
scroll to position [740, 0]
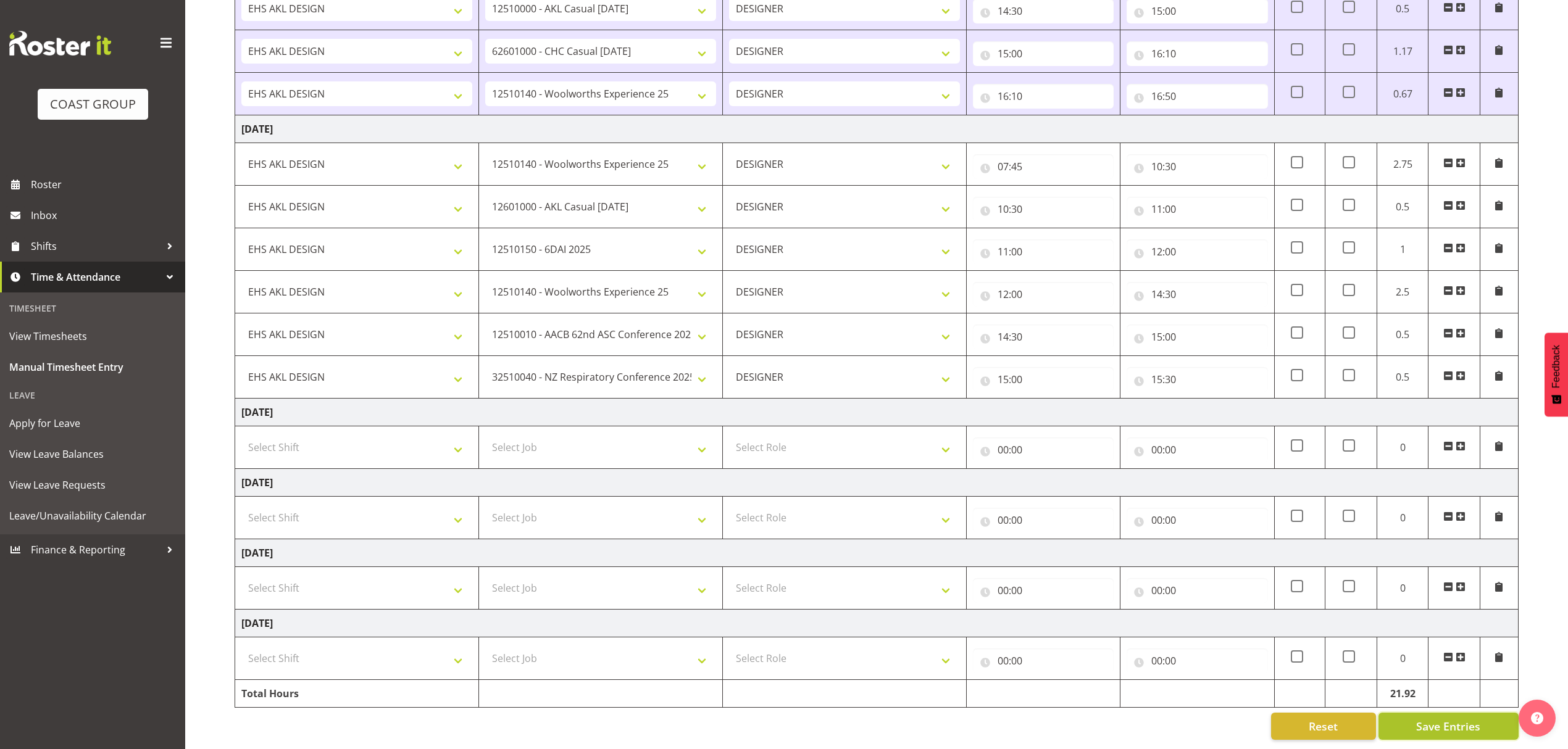
click at [1425, 730] on span "Save Entries" at bounding box center [1448, 726] width 64 height 16
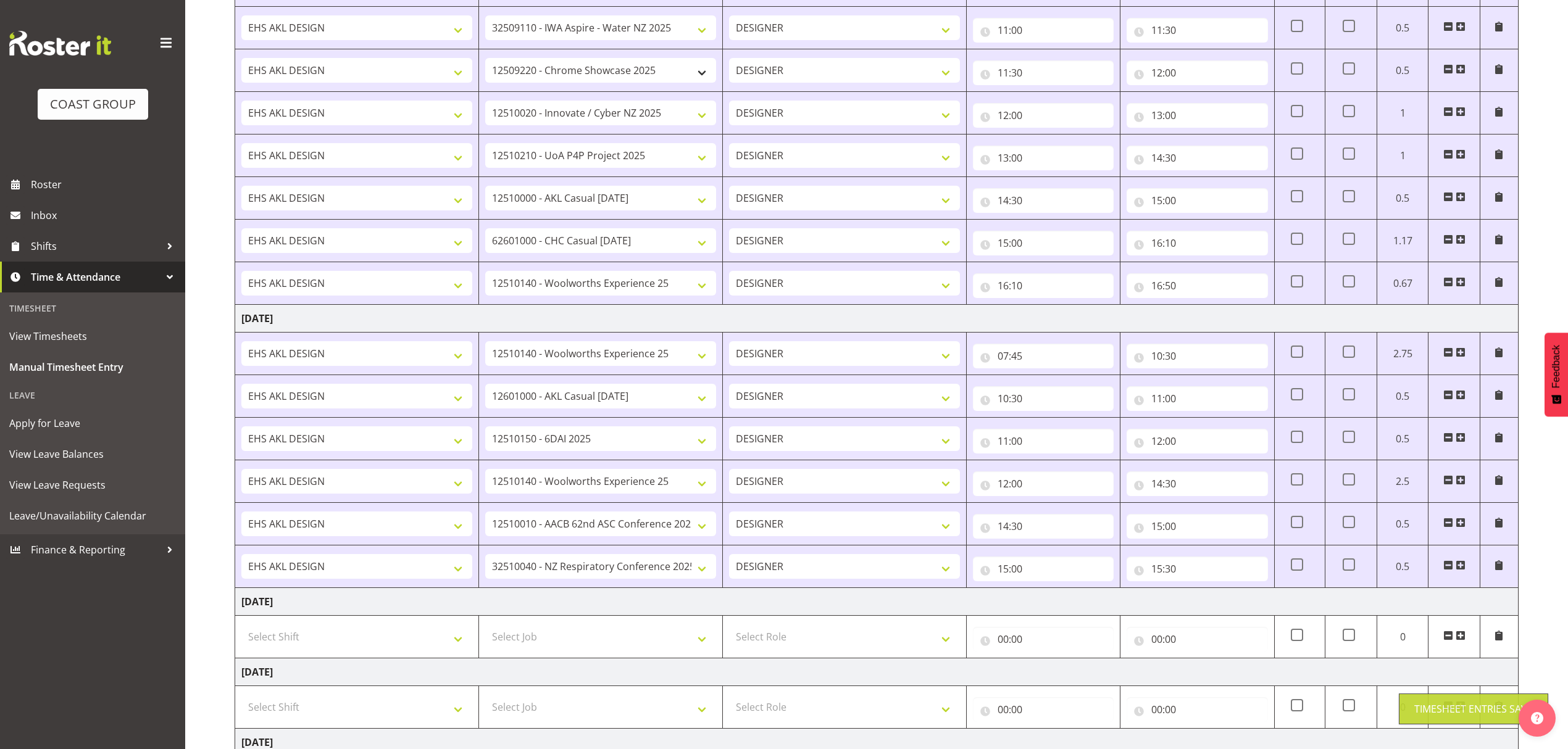
scroll to position [422, 0]
